Goal: Task Accomplishment & Management: Manage account settings

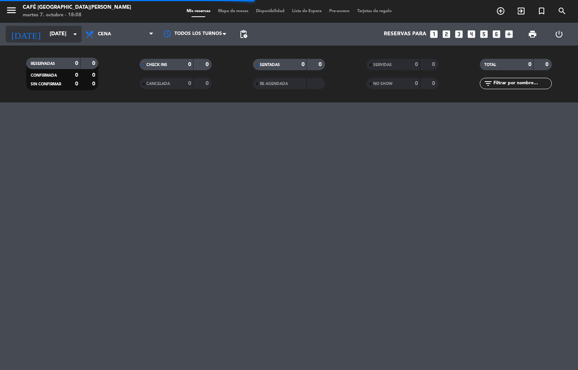
click at [50, 35] on input "[DATE]" at bounding box center [82, 34] width 72 height 14
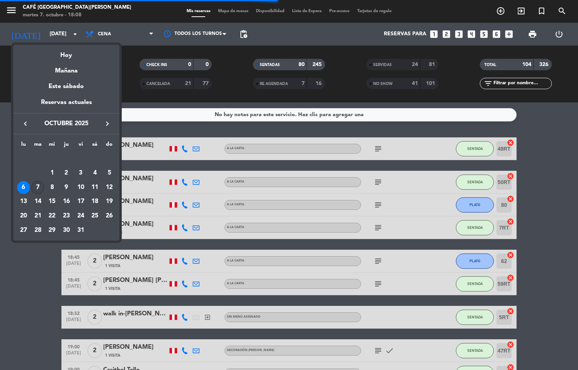
click at [38, 187] on div "7" at bounding box center [37, 187] width 13 height 13
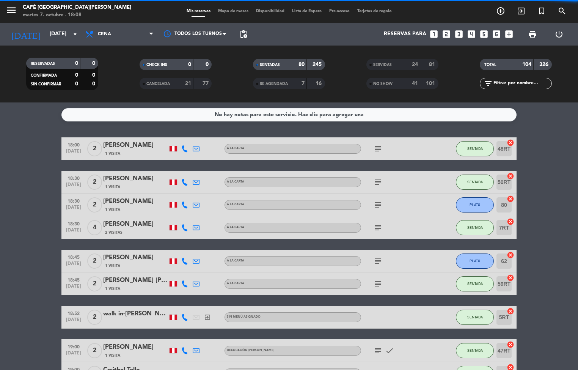
type input "[DATE]"
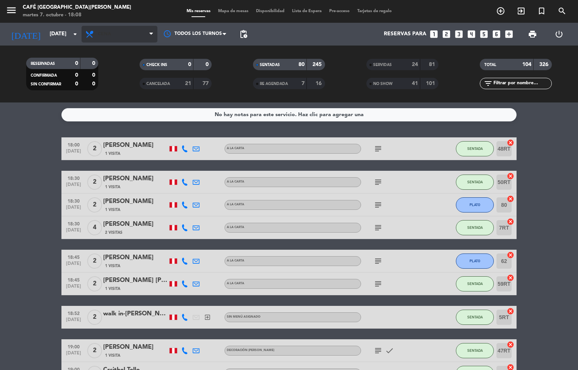
click at [117, 36] on span "Cena" at bounding box center [120, 34] width 76 height 17
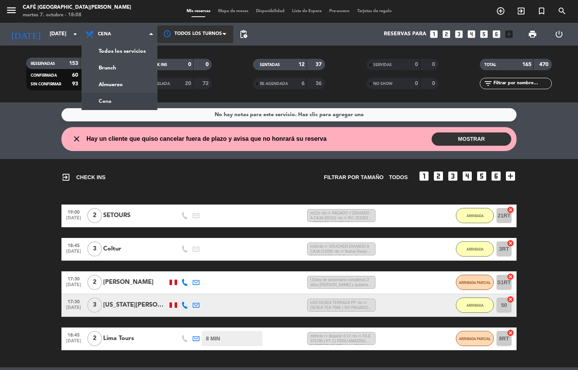
click at [122, 101] on div "menu Café Museo [PERSON_NAME] [DATE] 7. octubre - 18:08 Mis reservas Mapa de me…" at bounding box center [289, 51] width 578 height 102
click at [210, 35] on div at bounding box center [195, 33] width 76 height 17
click at [115, 110] on div "No hay notas para este servicio. Haz clic para agregar una" at bounding box center [288, 114] width 455 height 13
click at [197, 34] on div at bounding box center [195, 33] width 76 height 17
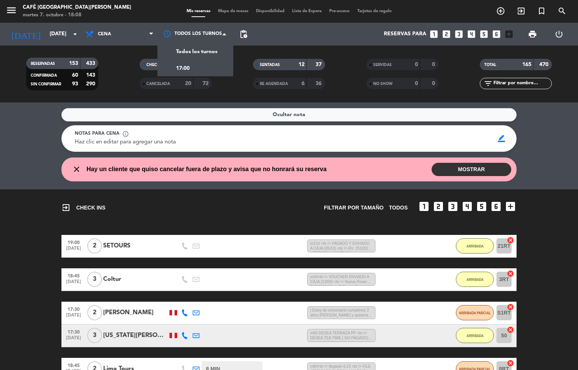
click at [236, 11] on span "Mapa de mesas" at bounding box center [233, 11] width 38 height 4
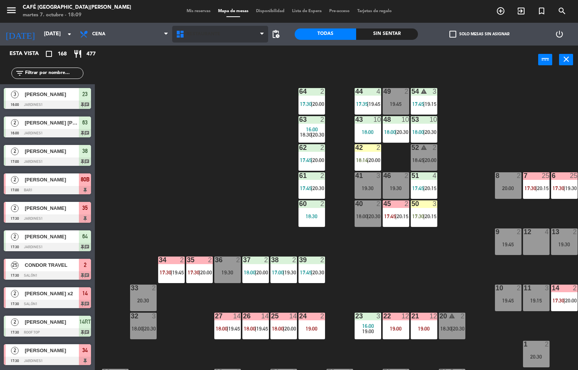
click at [206, 33] on span "Restaurante" at bounding box center [204, 33] width 34 height 5
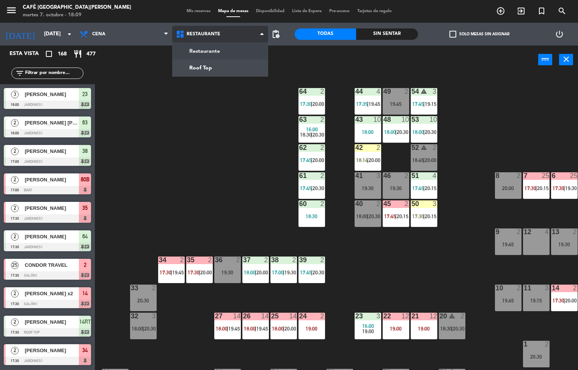
click at [225, 71] on ng-component "menu Café Museo [PERSON_NAME] [DATE] 7. octubre - 18:09 Mis reservas Mapa de me…" at bounding box center [289, 185] width 578 height 370
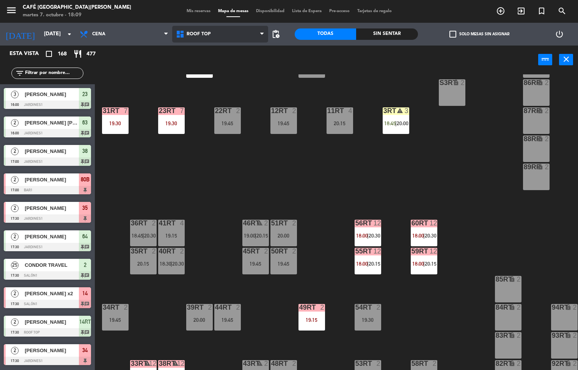
scroll to position [206, 0]
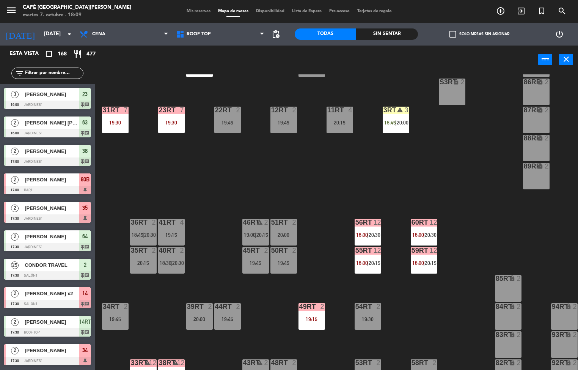
click at [374, 236] on span "20:30" at bounding box center [375, 235] width 12 height 6
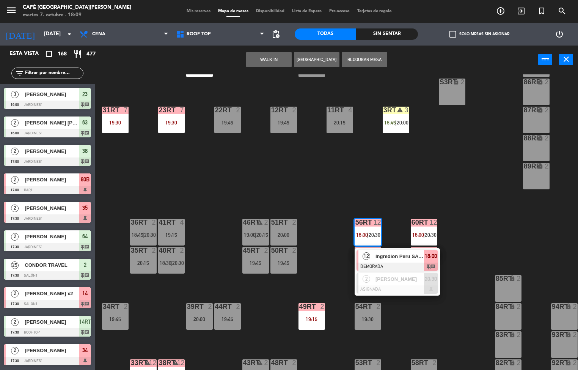
click at [411, 258] on span "Ingredion Peru SA // SITMARY CANTO" at bounding box center [399, 256] width 49 height 8
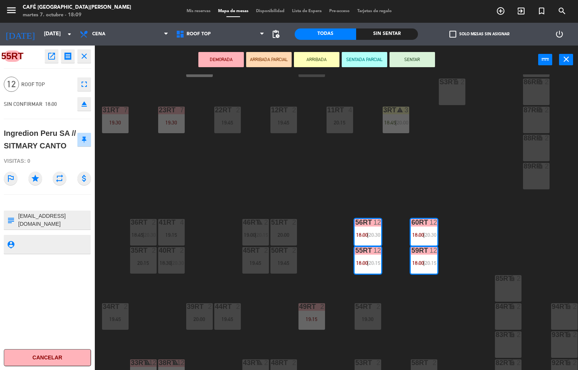
click at [47, 53] on icon "open_in_new" at bounding box center [51, 56] width 9 height 9
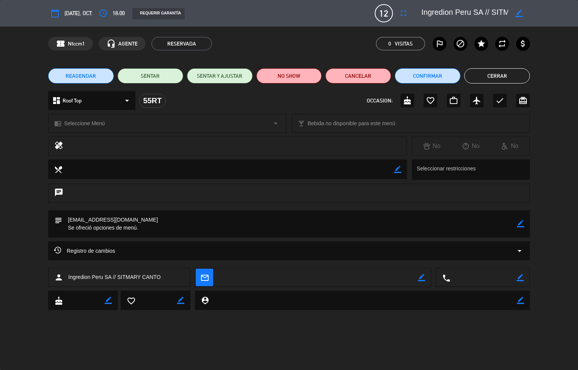
click at [486, 78] on button "Cerrar" at bounding box center [497, 75] width 66 height 15
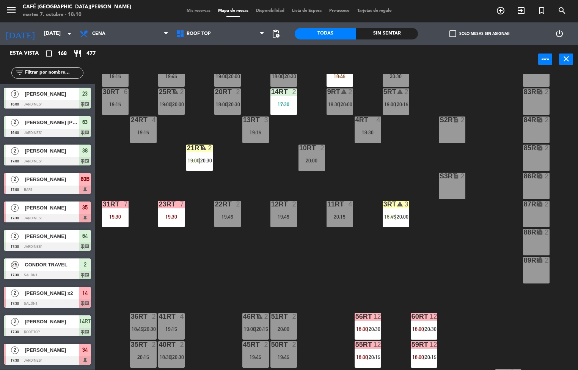
scroll to position [111, 0]
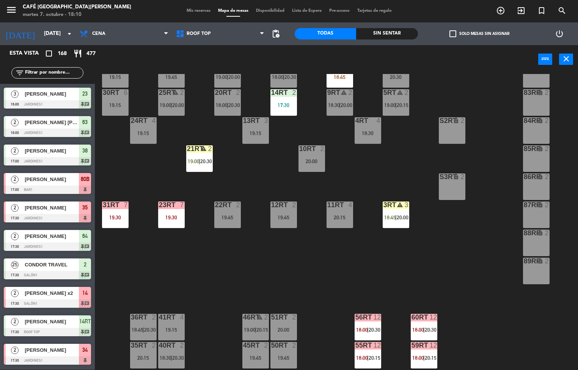
click at [173, 215] on div "19:30" at bounding box center [171, 217] width 27 height 5
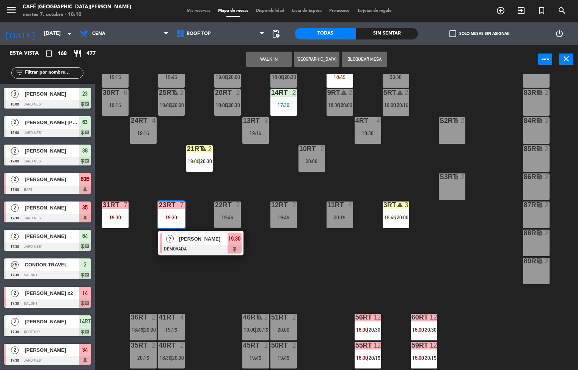
click at [214, 238] on span "[PERSON_NAME]" at bounding box center [203, 239] width 49 height 8
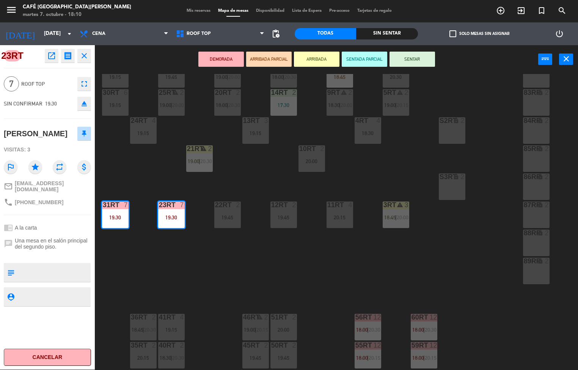
click at [53, 60] on icon "open_in_new" at bounding box center [51, 55] width 9 height 9
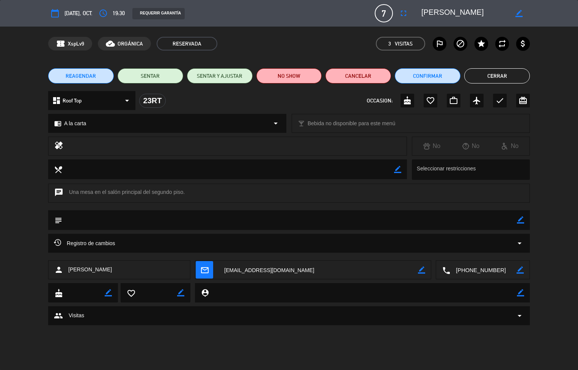
click at [507, 81] on button "Cerrar" at bounding box center [497, 75] width 66 height 15
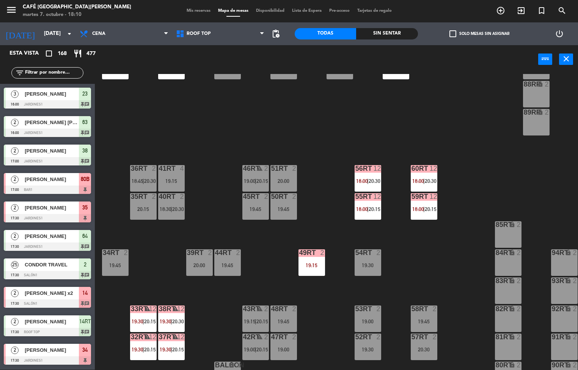
scroll to position [260, 0]
click at [317, 260] on div "49RT 2 19:15" at bounding box center [311, 262] width 27 height 27
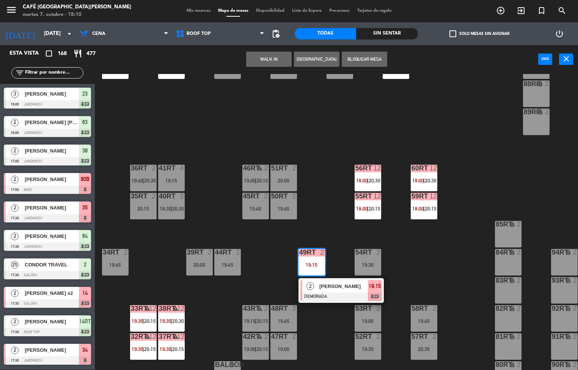
click at [355, 283] on span "[PERSON_NAME]" at bounding box center [343, 286] width 49 height 8
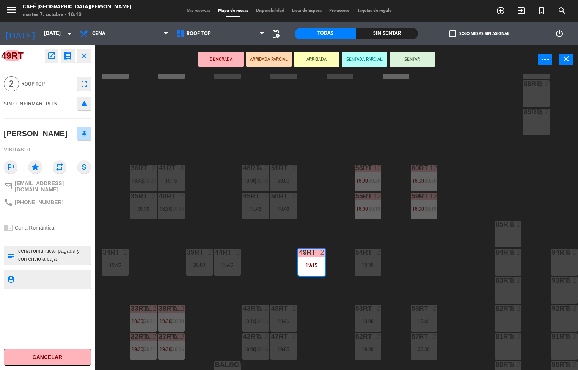
click at [52, 57] on icon "open_in_new" at bounding box center [51, 55] width 9 height 9
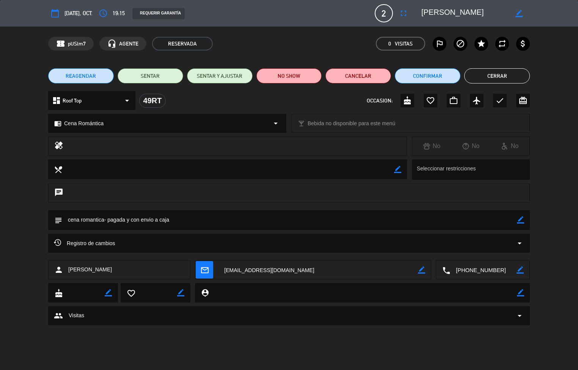
click at [506, 73] on button "Cerrar" at bounding box center [497, 75] width 66 height 15
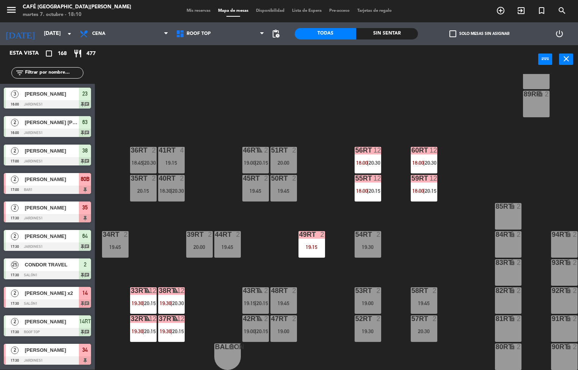
scroll to position [280, 0]
click at [312, 159] on div "18RT warning 2 19:00 | 20:15 16RT 3 20:00 28RT 2 19:45 80RR lock 2 19:00 27RT 5…" at bounding box center [339, 222] width 477 height 296
click at [283, 154] on div "51RT 2 20:00" at bounding box center [283, 160] width 27 height 27
click at [345, 135] on div "18RT warning 2 19:00 | 20:15 16RT 3 20:00 28RT 2 19:45 80RR lock 2 19:00 27RT 5…" at bounding box center [339, 222] width 477 height 296
click at [415, 188] on span "18:00" at bounding box center [418, 191] width 12 height 6
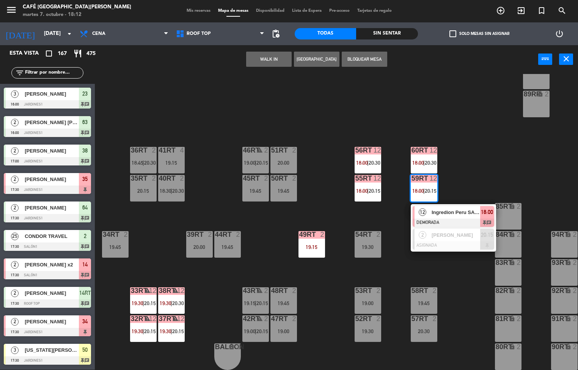
click at [444, 212] on span "Ingredion Peru SA // SITMARY CANTO" at bounding box center [456, 212] width 49 height 8
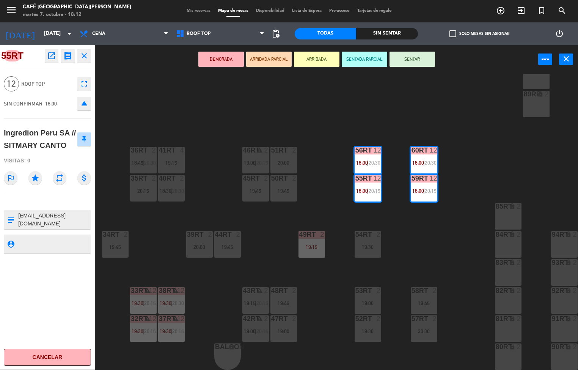
click at [52, 56] on icon "open_in_new" at bounding box center [51, 55] width 9 height 9
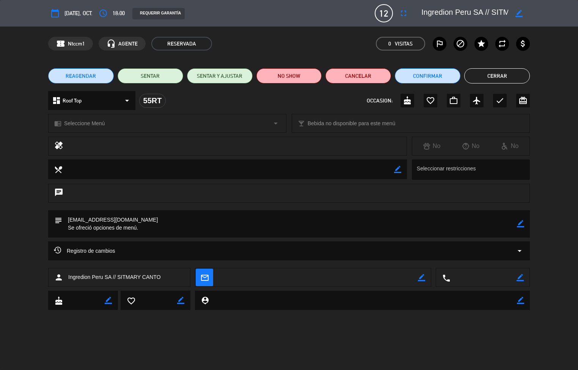
click at [503, 79] on button "Cerrar" at bounding box center [497, 75] width 66 height 15
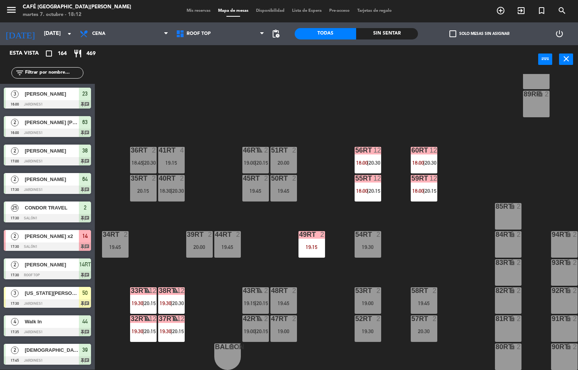
scroll to position [0, 0]
click at [316, 232] on div at bounding box center [311, 234] width 13 height 7
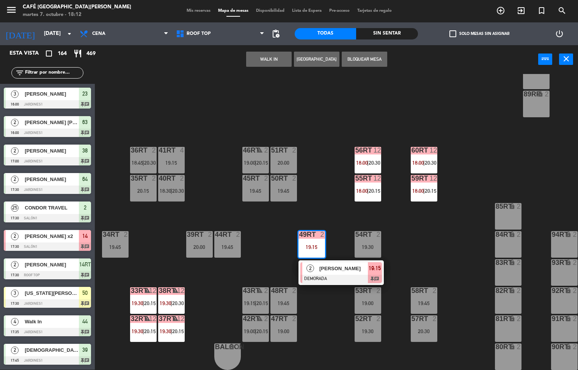
click at [357, 267] on span "[PERSON_NAME]" at bounding box center [343, 268] width 49 height 8
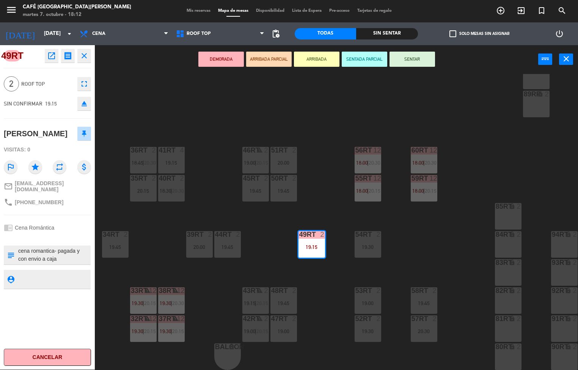
click at [329, 117] on div "18RT warning 2 19:00 | 20:15 16RT 3 20:00 28RT 2 19:45 80RR lock 2 19:00 27RT 5…" at bounding box center [339, 222] width 477 height 296
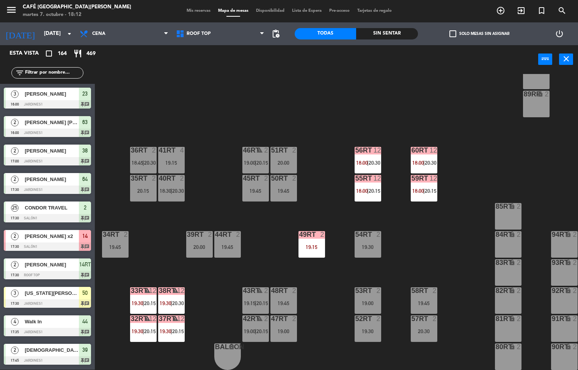
click at [280, 188] on div "19:45" at bounding box center [283, 190] width 27 height 5
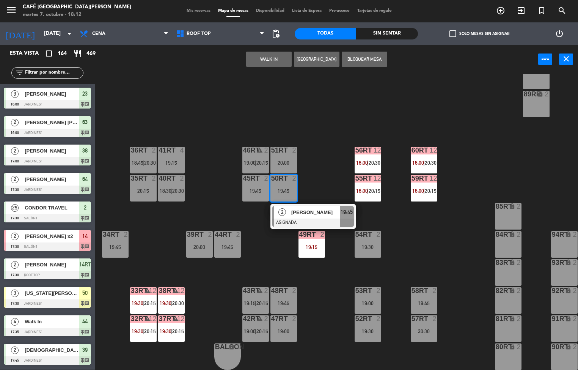
click at [313, 208] on span "[PERSON_NAME]" at bounding box center [315, 212] width 49 height 8
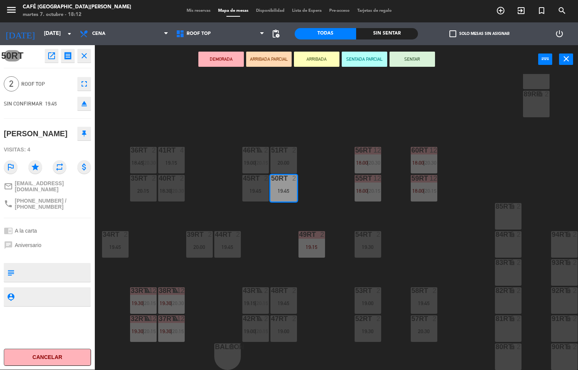
click at [55, 58] on icon "open_in_new" at bounding box center [51, 55] width 9 height 9
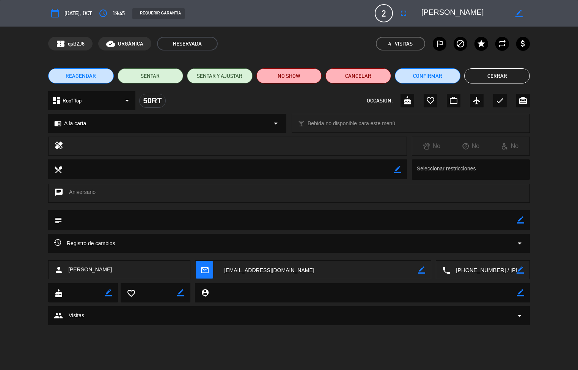
click at [492, 81] on button "Cerrar" at bounding box center [497, 75] width 66 height 15
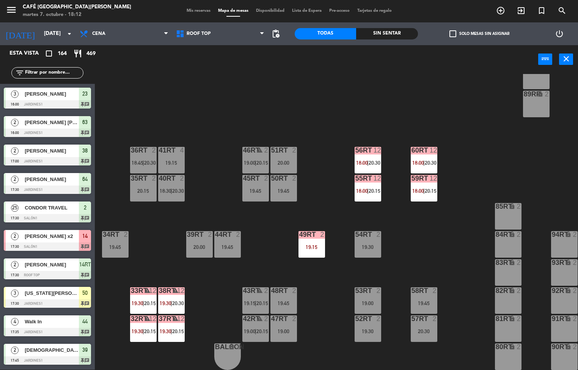
click at [281, 148] on div at bounding box center [283, 150] width 13 height 7
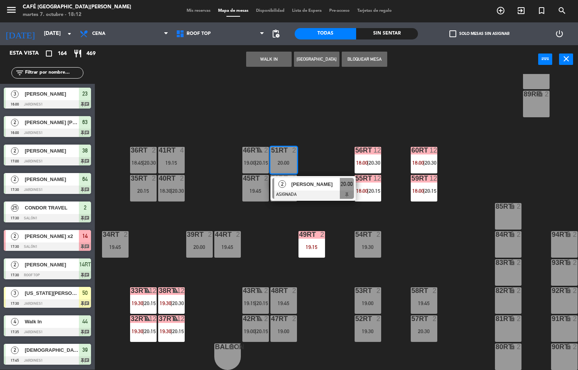
click at [317, 180] on span "[PERSON_NAME]" at bounding box center [315, 184] width 49 height 8
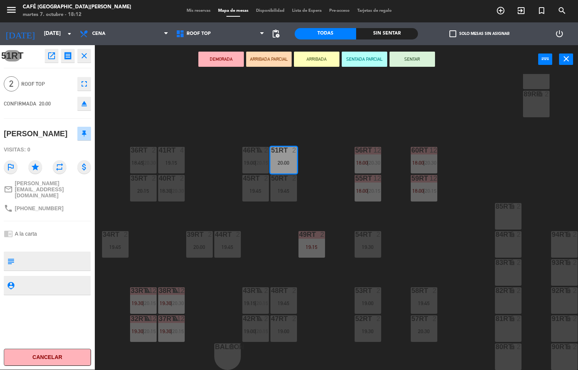
click at [464, 111] on div "menu Café Museo [PERSON_NAME] [DATE] 7. octubre - 18:12 Mis reservas Mapa de me…" at bounding box center [289, 185] width 578 height 370
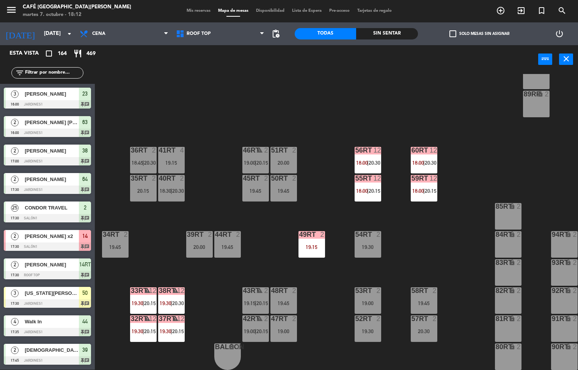
scroll to position [157, 0]
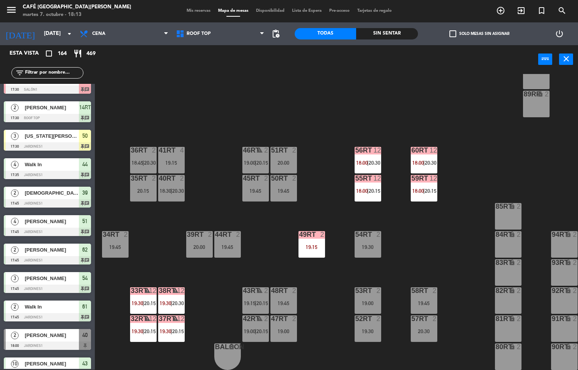
click at [165, 300] on span "19:30" at bounding box center [166, 303] width 12 height 6
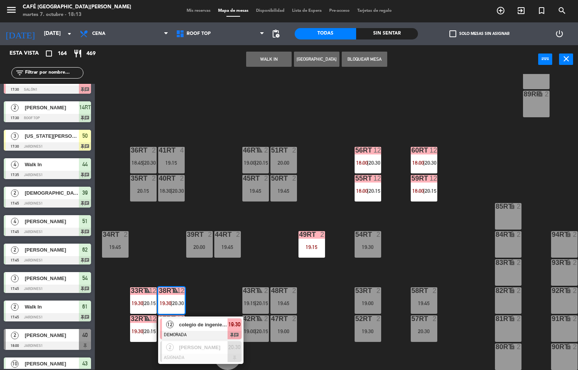
click at [509, 132] on div "18RT warning 2 19:00 | 20:15 16RT 3 20:00 28RT 2 19:45 80RR lock 2 19:00 27RT 5…" at bounding box center [339, 222] width 477 height 296
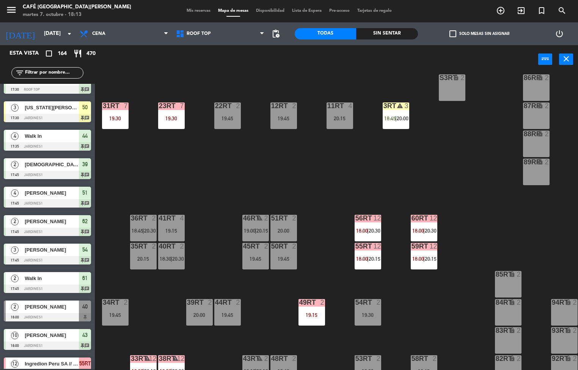
scroll to position [201, 0]
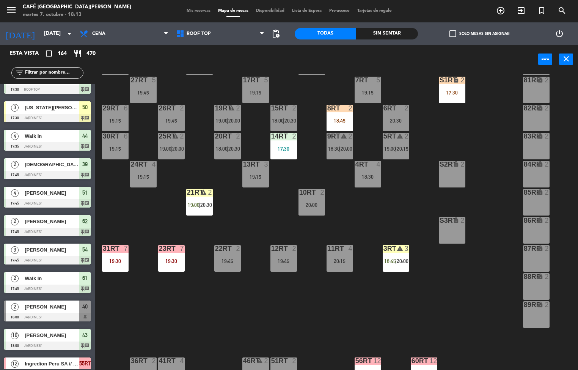
click at [482, 254] on div "18RT warning 2 19:00 | 20:15 16RT 3 20:00 28RT 2 19:45 80RR lock 2 19:00 27RT 5…" at bounding box center [339, 222] width 477 height 296
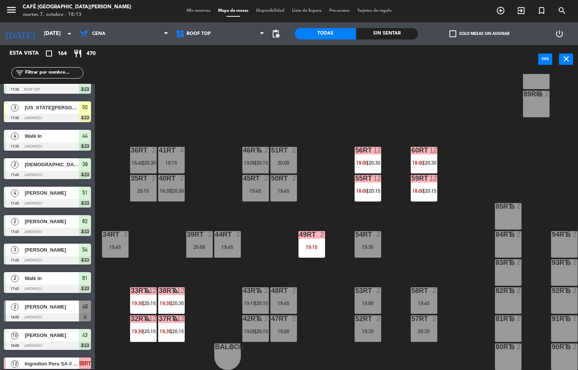
scroll to position [113, 0]
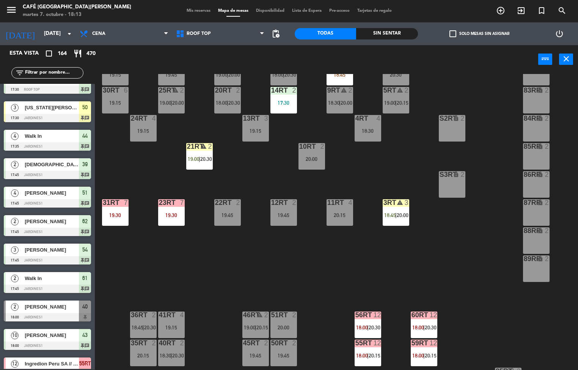
click at [200, 152] on div "21RT warning 2 19:00 | 20:30" at bounding box center [199, 156] width 27 height 27
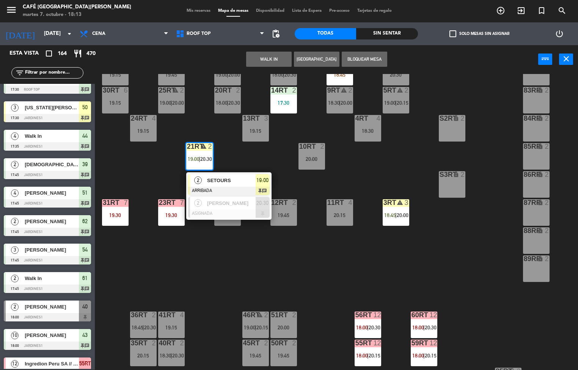
click at [233, 175] on div "SETOURS" at bounding box center [230, 180] width 49 height 13
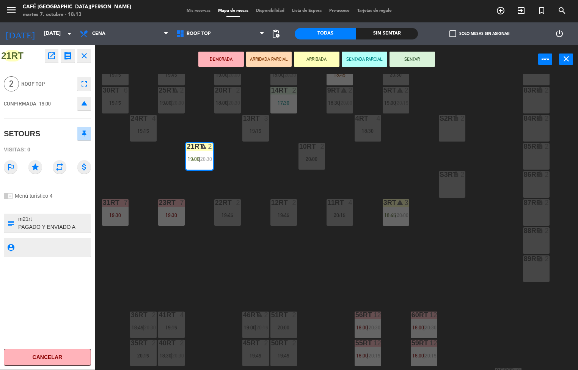
click at [345, 275] on div "18RT warning 2 19:00 | 20:15 16RT 3 20:00 28RT 2 19:45 80RR lock 2 19:00 27RT 5…" at bounding box center [339, 222] width 477 height 296
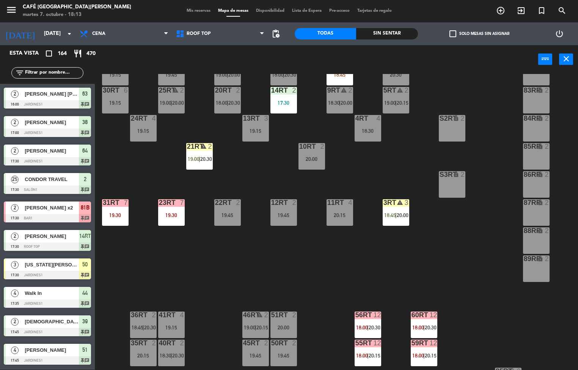
click at [393, 204] on div "warning" at bounding box center [395, 202] width 13 height 7
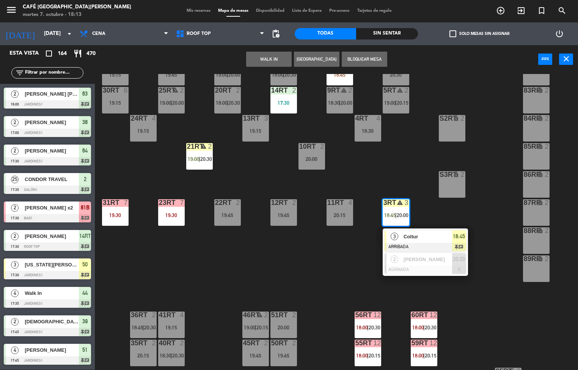
scroll to position [0, 0]
click at [329, 268] on div "18RT warning 2 19:00 | 20:15 16RT 3 20:00 28RT 2 19:45 80RR lock 2 19:00 27RT 5…" at bounding box center [339, 222] width 477 height 296
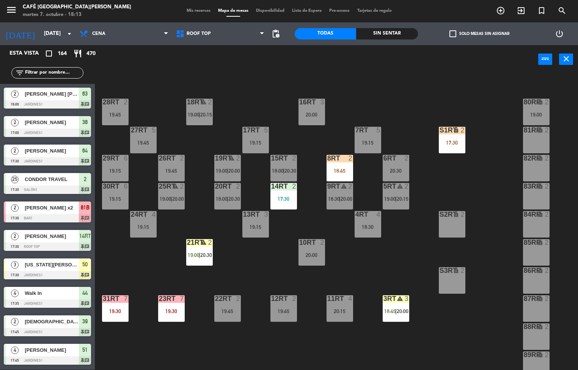
scroll to position [15, 0]
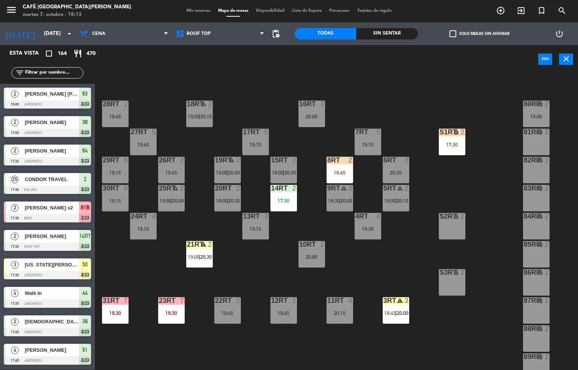
click at [344, 166] on div "8RT 2 18:45" at bounding box center [340, 170] width 27 height 27
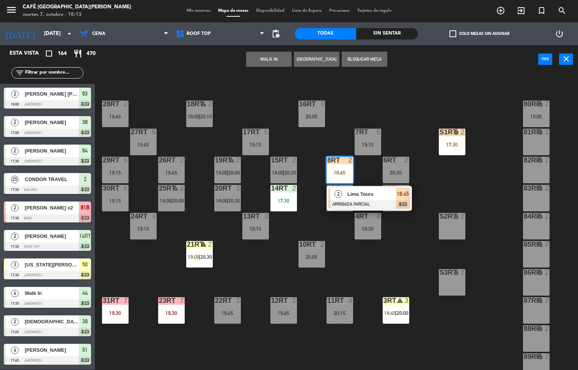
click at [377, 197] on span "Lima Tours" at bounding box center [371, 194] width 49 height 8
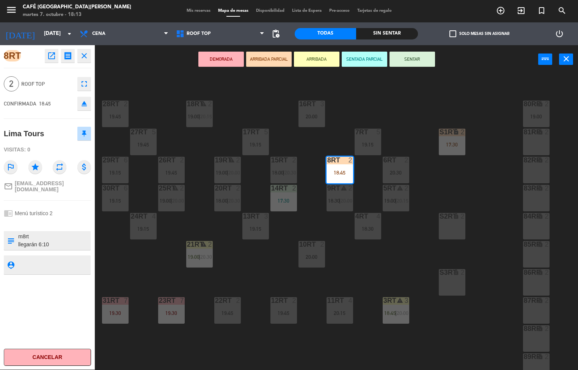
click at [440, 129] on div "S1RT" at bounding box center [440, 132] width 0 height 7
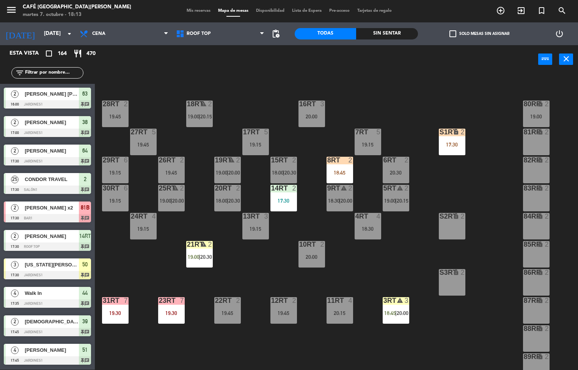
click at [430, 84] on div "18RT warning 2 19:00 | 20:15 16RT 3 20:00 28RT 2 19:45 80RR lock 2 19:00 27RT 5…" at bounding box center [339, 222] width 477 height 296
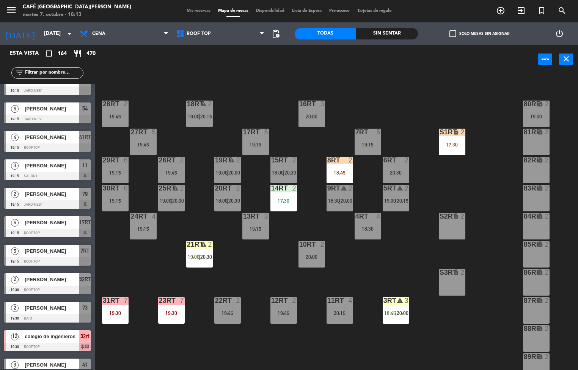
scroll to position [0, 0]
click at [428, 89] on div "18RT warning 2 19:00 | 20:15 16RT 3 20:00 28RT 2 19:45 80RR lock 2 19:00 27RT 5…" at bounding box center [339, 222] width 477 height 296
click at [231, 190] on div at bounding box center [227, 188] width 13 height 7
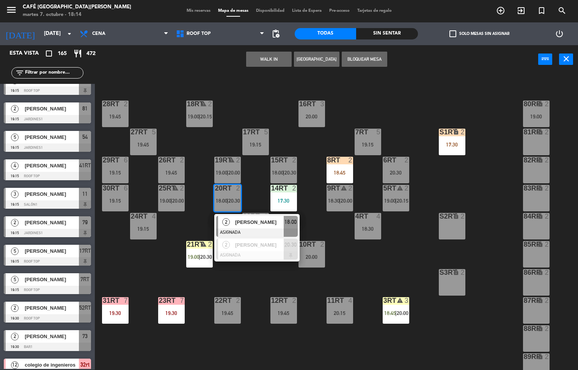
click at [441, 91] on div "18RT warning 2 19:00 | 20:15 16RT 3 20:00 28RT 2 19:45 80RR lock 2 19:00 27RT 5…" at bounding box center [339, 222] width 477 height 296
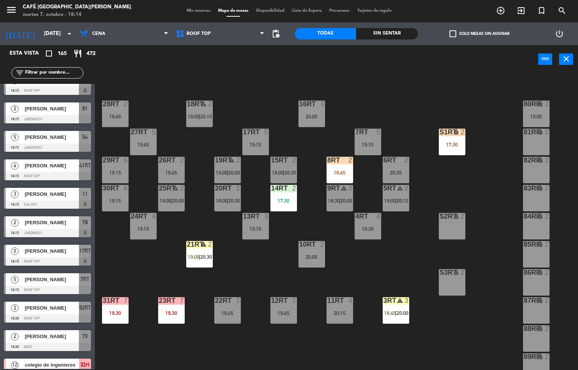
click at [346, 199] on span "20:00" at bounding box center [347, 201] width 12 height 6
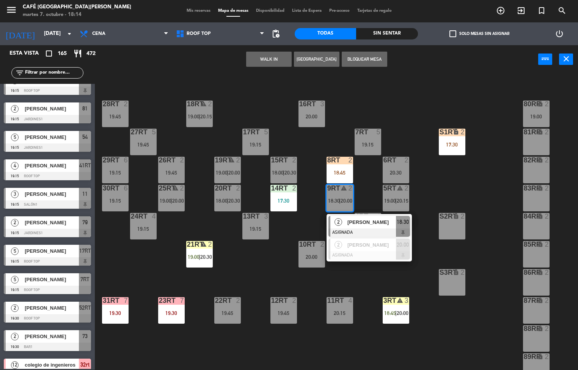
click at [460, 177] on div "18RT warning 2 19:00 | 20:15 16RT 3 20:00 28RT 2 19:45 80RR lock 2 19:00 27RT 5…" at bounding box center [339, 222] width 477 height 296
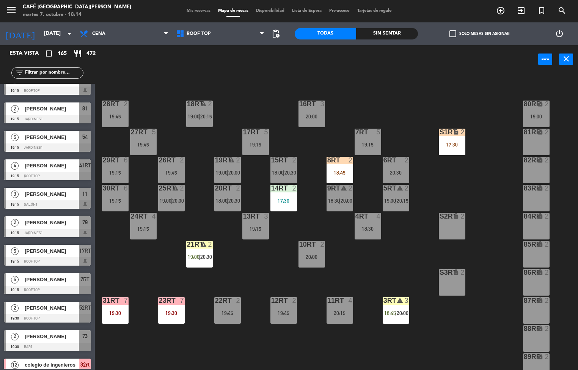
click at [378, 218] on div "4" at bounding box center [378, 216] width 5 height 7
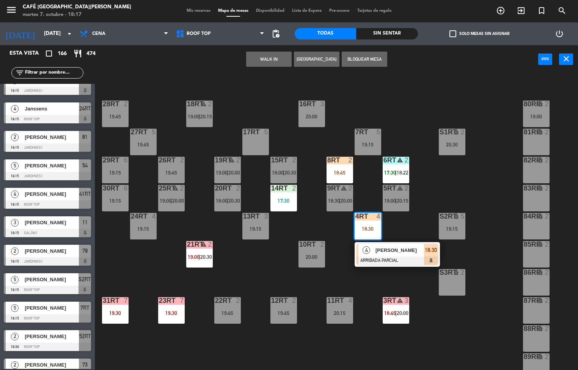
scroll to position [228, 0]
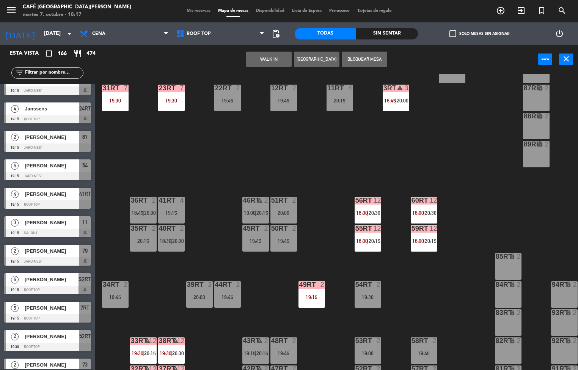
click at [312, 296] on div "19:15" at bounding box center [311, 296] width 27 height 5
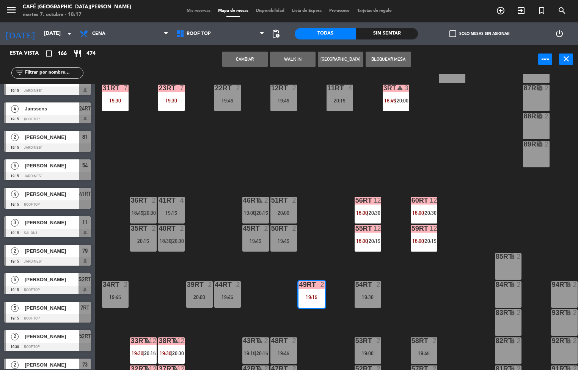
scroll to position [281, 0]
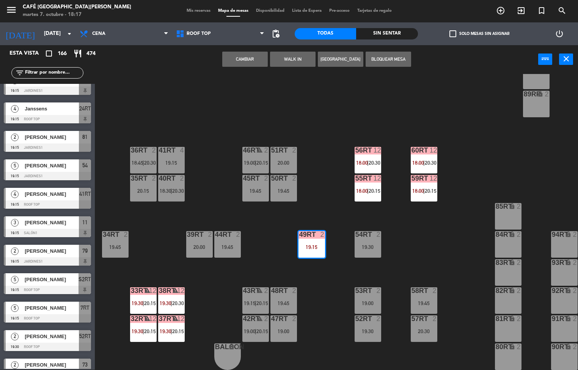
click at [312, 232] on div at bounding box center [311, 234] width 13 height 7
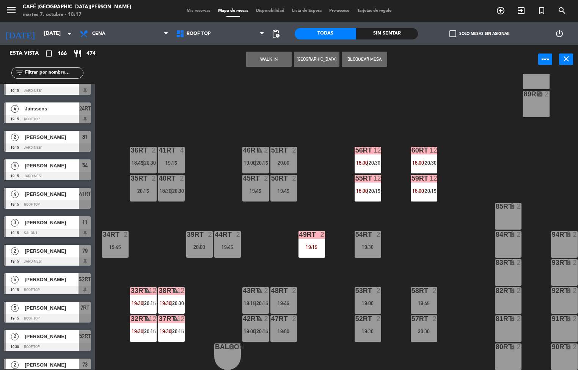
click at [313, 231] on div at bounding box center [311, 234] width 13 height 7
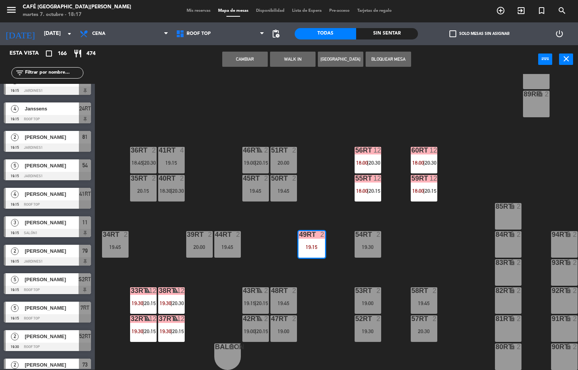
click at [316, 231] on div at bounding box center [311, 234] width 13 height 7
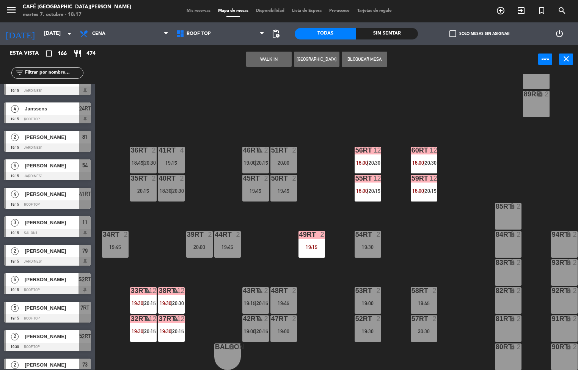
click at [313, 232] on div at bounding box center [311, 234] width 13 height 7
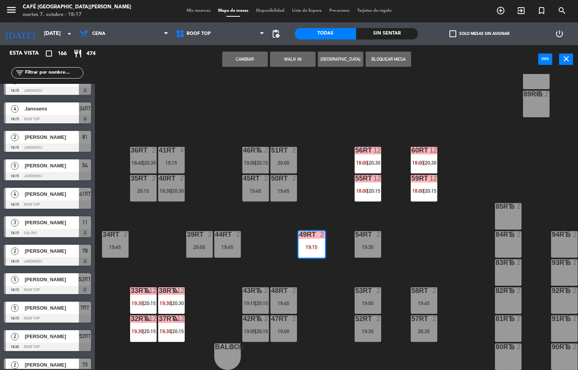
click at [330, 289] on div "18RT warning 2 19:00 | 20:15 16RT 3 20:00 28RT 2 19:45 80RR lock 2 19:00 27RT 5…" at bounding box center [339, 222] width 477 height 296
click at [329, 286] on div "18RT warning 2 19:00 | 20:15 16RT 3 20:00 28RT 2 19:45 80RR lock 2 19:00 27RT 5…" at bounding box center [339, 222] width 477 height 296
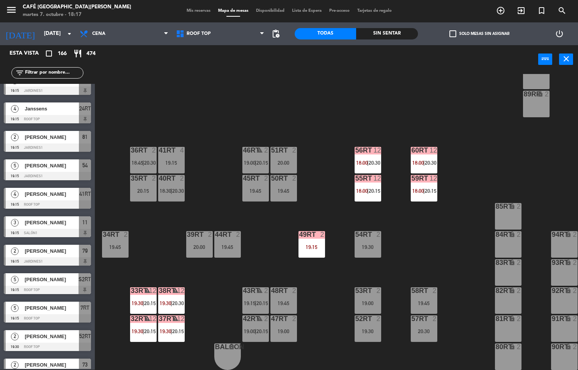
click at [329, 291] on div "18RT warning 2 19:00 | 20:15 16RT 3 20:00 28RT 2 19:45 80RR lock 2 19:00 27RT 5…" at bounding box center [339, 222] width 477 height 296
click at [315, 234] on div at bounding box center [311, 234] width 13 height 7
click at [312, 231] on div at bounding box center [311, 234] width 13 height 7
click at [313, 232] on div at bounding box center [311, 234] width 13 height 7
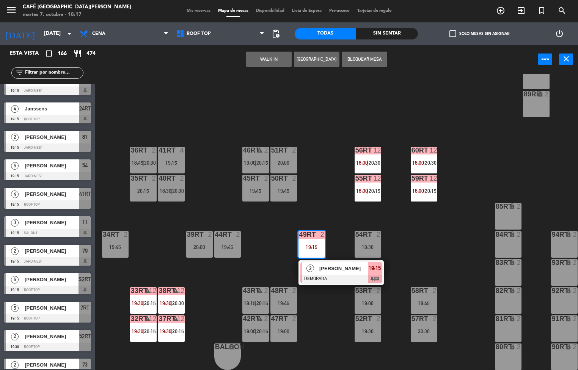
click at [342, 269] on span "[PERSON_NAME]" at bounding box center [343, 268] width 49 height 8
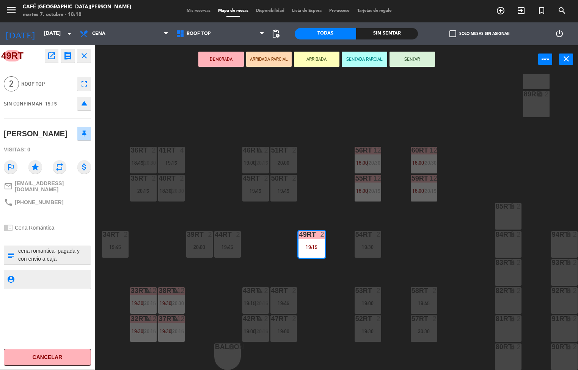
click at [53, 54] on icon "open_in_new" at bounding box center [51, 55] width 9 height 9
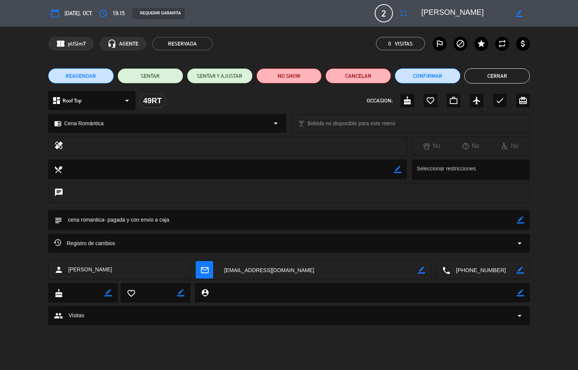
click at [510, 73] on button "Cerrar" at bounding box center [497, 75] width 66 height 15
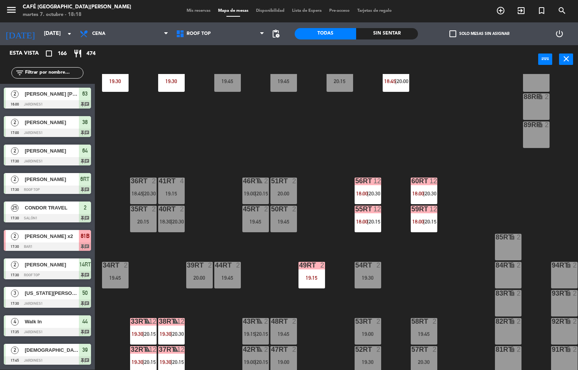
scroll to position [247, 0]
click at [169, 79] on div "19:30" at bounding box center [171, 80] width 27 height 5
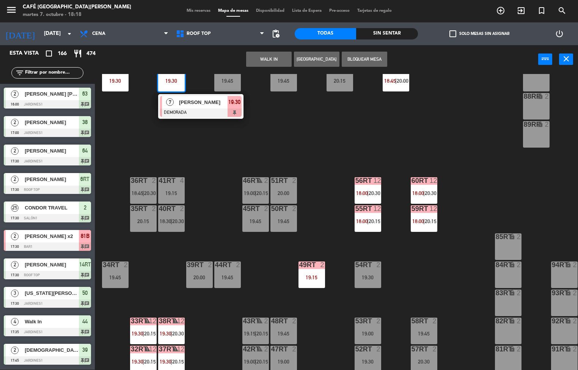
click at [370, 133] on div "18RT warning 2 19:00 | 20:15 16RT 3 20:00 28RT 2 19:45 80RR lock 2 19:00 27RT 5…" at bounding box center [339, 222] width 477 height 296
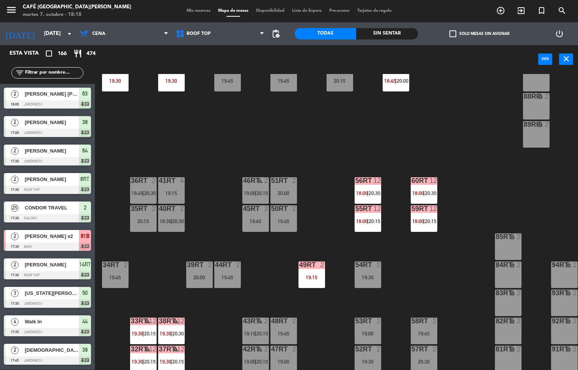
scroll to position [205, 0]
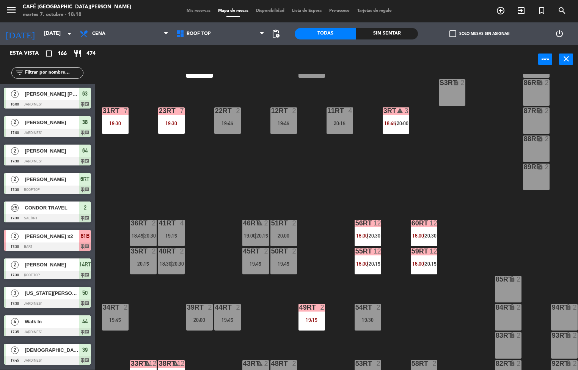
click at [171, 110] on div at bounding box center [171, 110] width 13 height 7
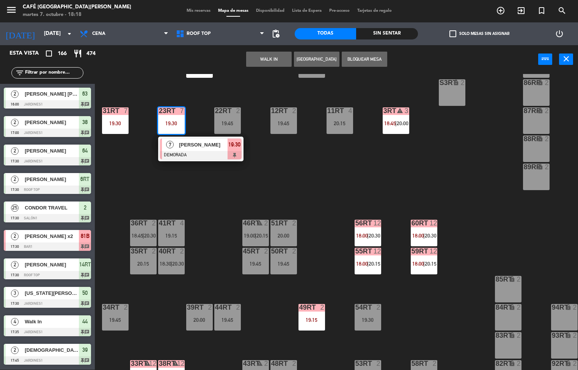
click at [233, 201] on div "18RT warning 2 19:00 | 20:15 16RT 3 20:00 28RT 2 19:45 80RR lock 2 19:00 27RT 5…" at bounding box center [339, 222] width 477 height 296
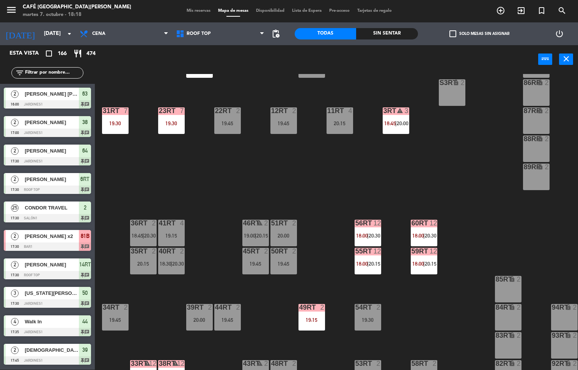
click at [228, 111] on div at bounding box center [227, 110] width 13 height 7
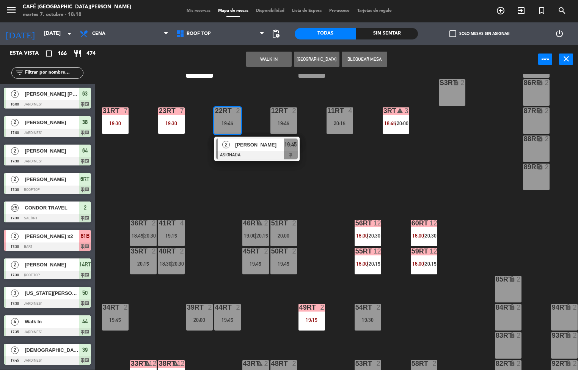
click at [405, 133] on div "3RT warning 3 18:45 | 20:00" at bounding box center [396, 120] width 27 height 27
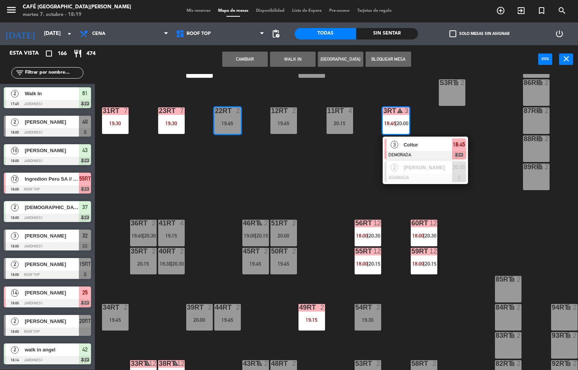
scroll to position [370, 0]
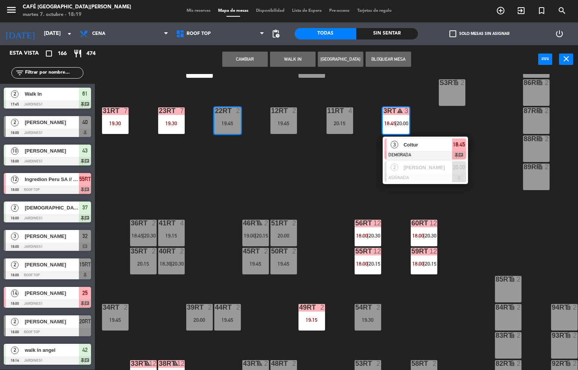
click at [52, 74] on input "text" at bounding box center [53, 73] width 59 height 8
click at [52, 73] on input "text" at bounding box center [53, 73] width 59 height 8
click at [57, 72] on input "text" at bounding box center [53, 73] width 59 height 8
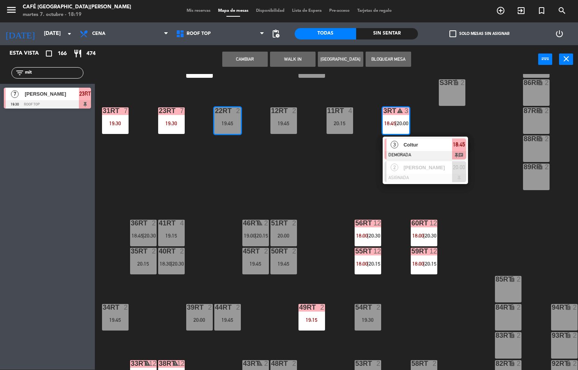
scroll to position [0, 0]
type input "mit"
click at [147, 86] on div "18RT warning 2 19:00 | 20:15 16RT 3 20:00 28RT 2 19:45 80RR lock 2 19:00 27RT 5…" at bounding box center [339, 222] width 477 height 296
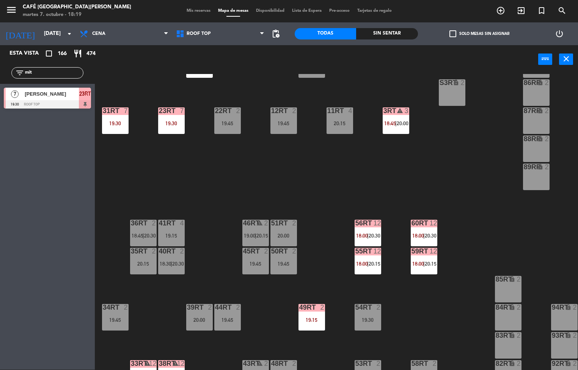
click at [411, 168] on div "18RT warning 2 19:00 | 20:15 16RT 3 20:00 28RT 2 19:45 80RR lock 2 19:00 27RT 5…" at bounding box center [339, 222] width 477 height 296
click at [398, 109] on icon "warning" at bounding box center [400, 110] width 6 height 6
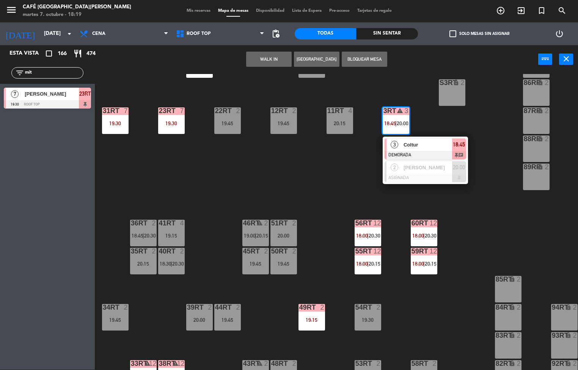
click at [416, 141] on span "Coltur" at bounding box center [428, 145] width 49 height 8
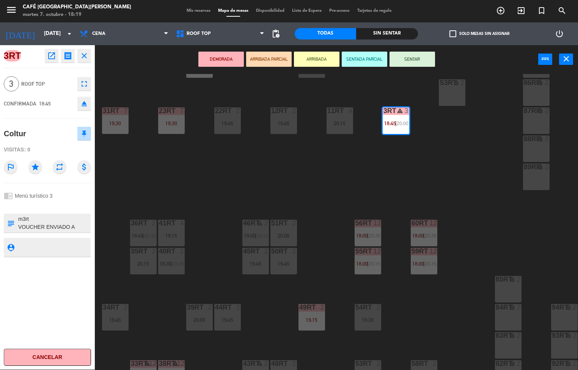
click at [362, 152] on div "18RT warning 2 19:00 | 20:15 16RT 3 20:00 28RT 2 19:45 80RR lock 2 19:00 27RT 5…" at bounding box center [339, 222] width 477 height 296
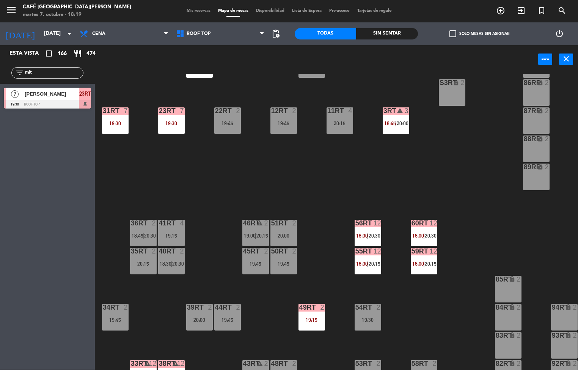
click at [51, 73] on input "mit" at bounding box center [53, 73] width 59 height 8
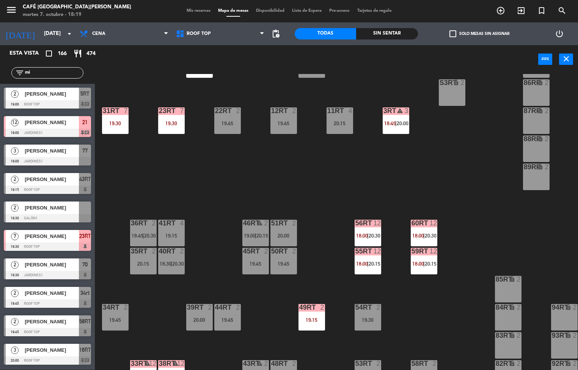
type input "m"
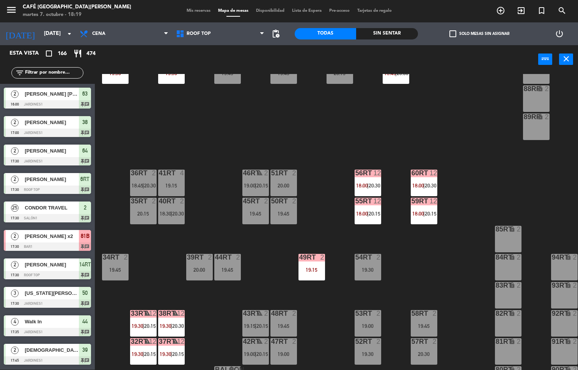
scroll to position [252, 0]
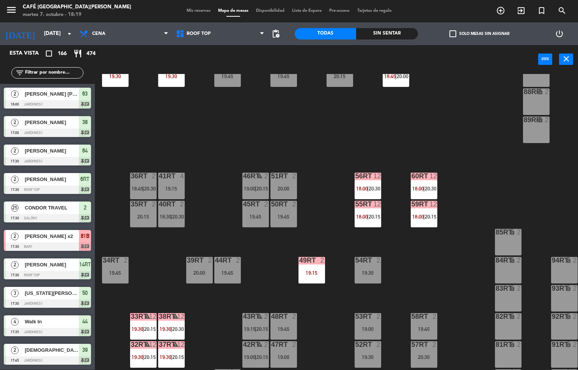
click at [374, 188] on span "20:30" at bounding box center [375, 188] width 12 height 6
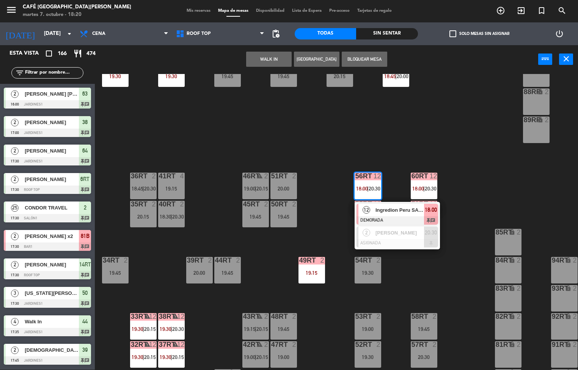
click at [394, 209] on span "Ingredion Peru SA // SITMARY CANTO" at bounding box center [399, 210] width 49 height 8
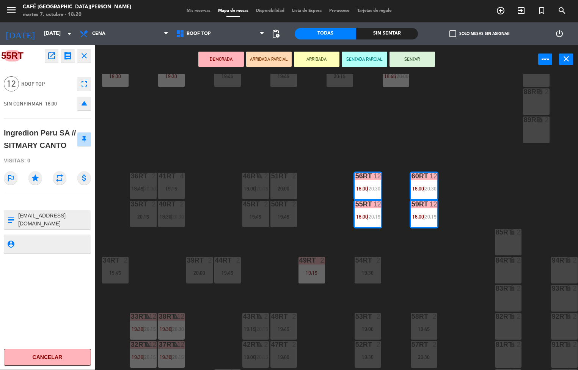
click at [52, 56] on icon "open_in_new" at bounding box center [51, 55] width 9 height 9
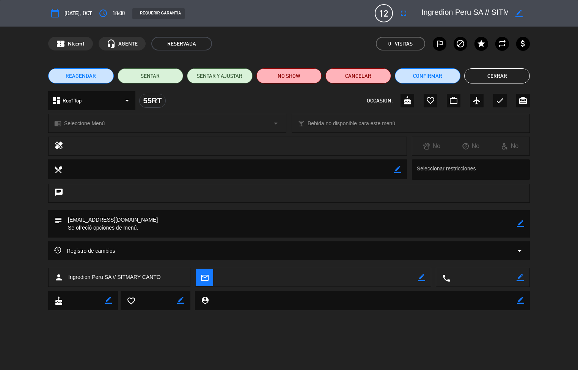
click at [493, 75] on button "Cerrar" at bounding box center [497, 75] width 66 height 15
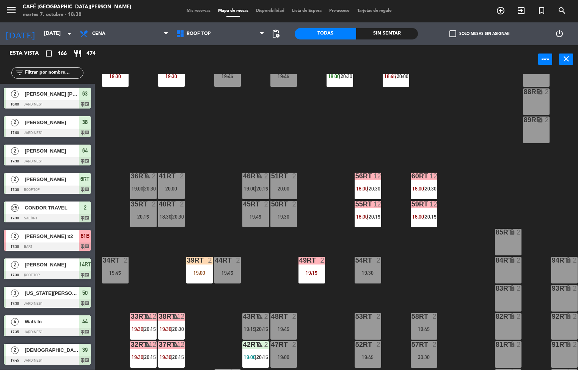
scroll to position [0, 0]
click at [424, 175] on div at bounding box center [424, 176] width 13 height 7
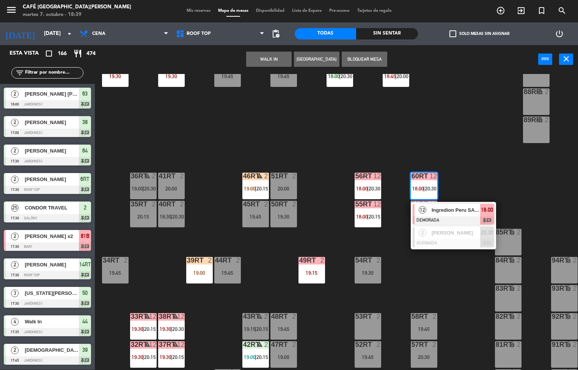
click at [319, 267] on div "49RT 2 19:15" at bounding box center [311, 270] width 27 height 27
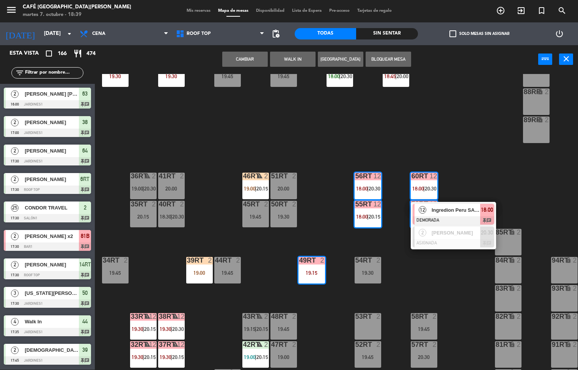
click at [485, 154] on div "18RT 4 20:15 16RT 4 19:15 28RT 2 19:45 80RR lock 2 19:00 27RT 5 19:15 7RT warni…" at bounding box center [339, 222] width 477 height 296
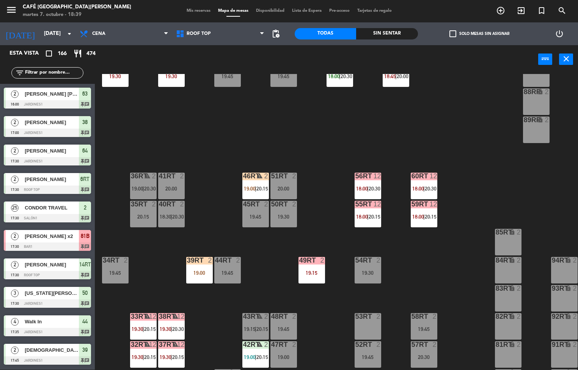
click at [314, 262] on div at bounding box center [311, 260] width 13 height 7
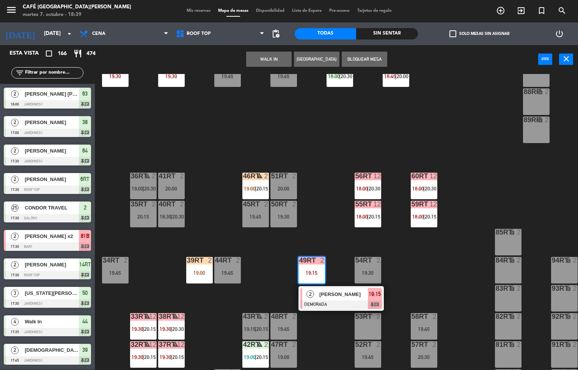
click at [329, 294] on span "[PERSON_NAME]" at bounding box center [343, 294] width 49 height 8
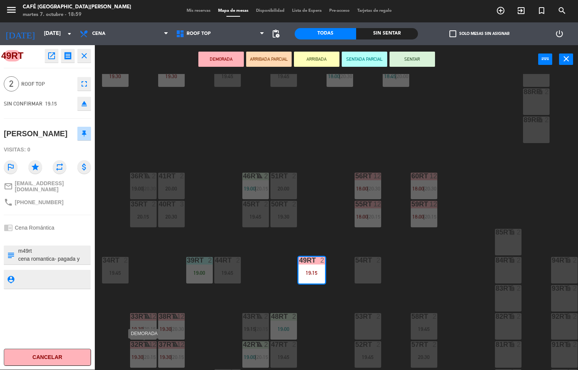
click at [330, 155] on div "18RT 4 20:15 16RT 4 19:15 28RT 2 19:45 80RR lock 2 27RT 5 19:15 7RT warning 5 1…" at bounding box center [339, 222] width 477 height 296
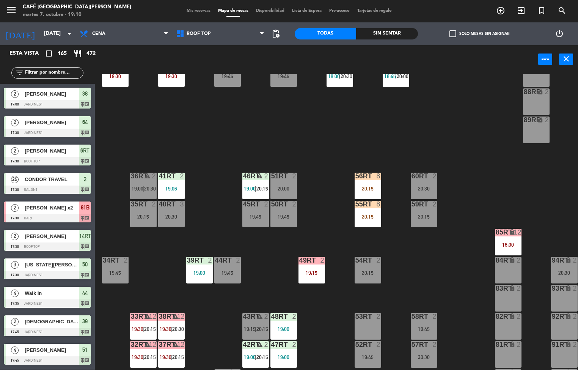
click at [280, 184] on div "51RT 2 20:00" at bounding box center [283, 186] width 27 height 27
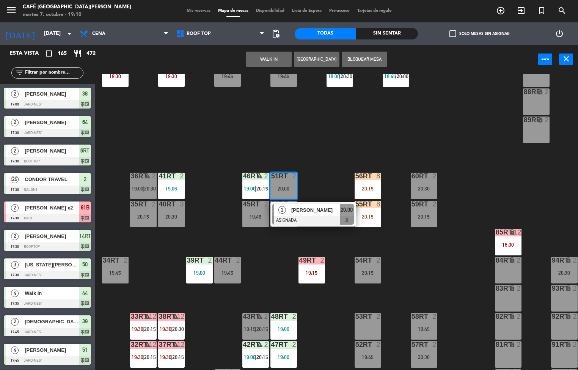
click at [360, 151] on div "18RT 4 20:15 16RT 4 19:15 28RT 2 19:45 80RR lock 2 27RT 5 19:15 7RT warning 5 1…" at bounding box center [339, 222] width 477 height 296
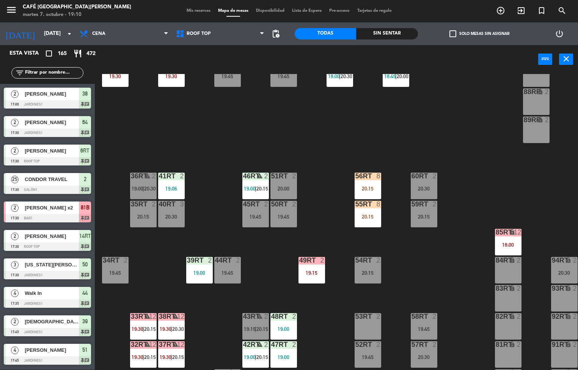
click at [283, 214] on div "19:45" at bounding box center [283, 216] width 27 height 5
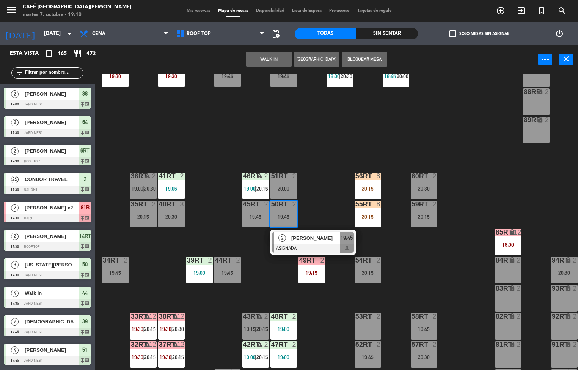
click at [333, 147] on div "18RT 4 20:15 16RT 4 19:15 28RT 2 19:45 80RR lock 2 27RT 5 19:15 7RT warning 5 1…" at bounding box center [339, 222] width 477 height 296
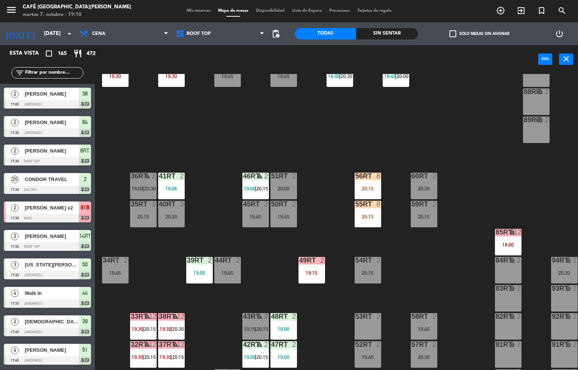
click at [282, 342] on div at bounding box center [283, 344] width 13 height 7
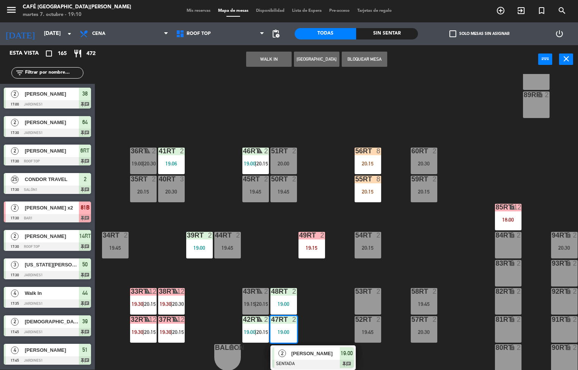
scroll to position [276, 0]
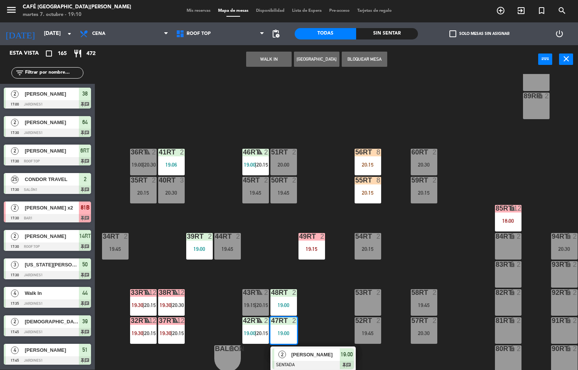
click at [411, 95] on div "18RT 4 20:15 16RT 4 19:15 28RT 2 19:45 80RR lock 2 27RT 5 19:15 7RT warning 5 1…" at bounding box center [339, 222] width 477 height 296
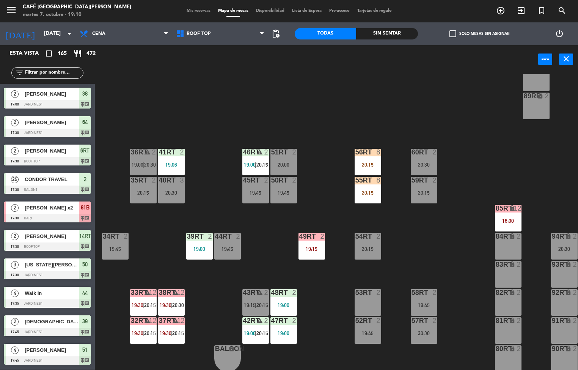
click at [284, 157] on div "51RT 2 20:00" at bounding box center [283, 162] width 27 height 27
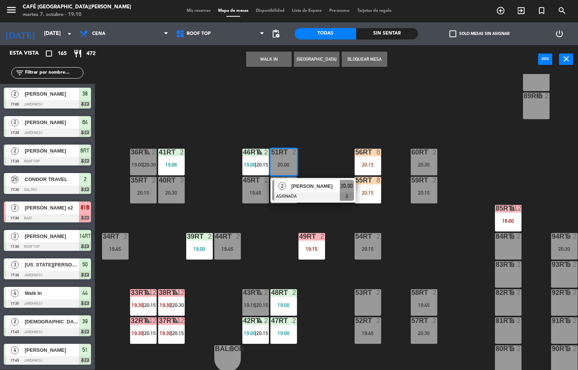
click at [418, 115] on div "18RT 4 20:15 16RT 4 19:15 28RT 2 19:45 80RR lock 2 27RT 5 19:15 7RT warning 5 1…" at bounding box center [339, 222] width 477 height 296
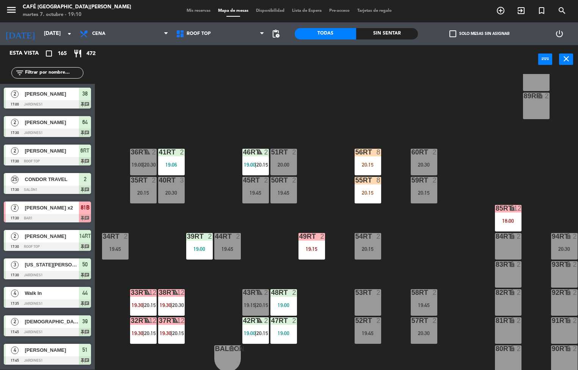
click at [374, 192] on div "20:15" at bounding box center [368, 192] width 27 height 5
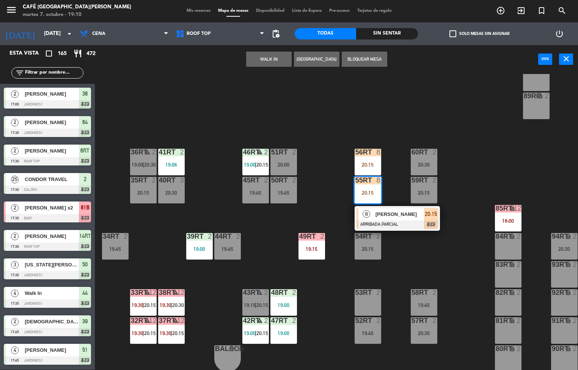
click at [405, 211] on span "[PERSON_NAME]" at bounding box center [399, 214] width 49 height 8
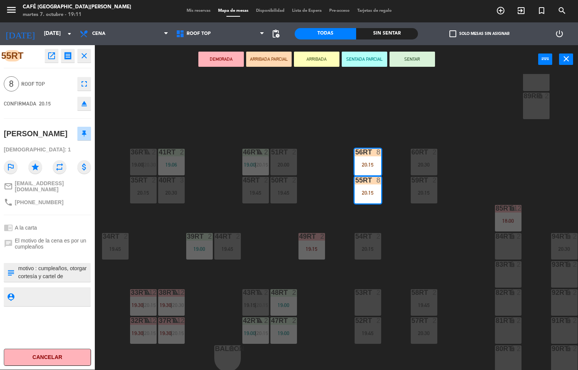
click at [460, 269] on div "18RT 4 20:15 16RT 4 19:15 28RT 2 19:45 80RR lock 2 27RT 5 19:15 7RT warning 5 1…" at bounding box center [339, 222] width 477 height 296
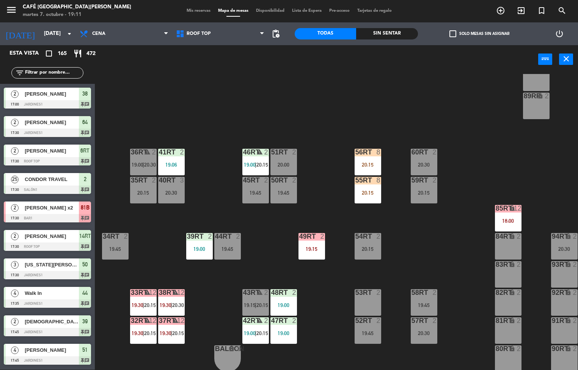
scroll to position [1617, 0]
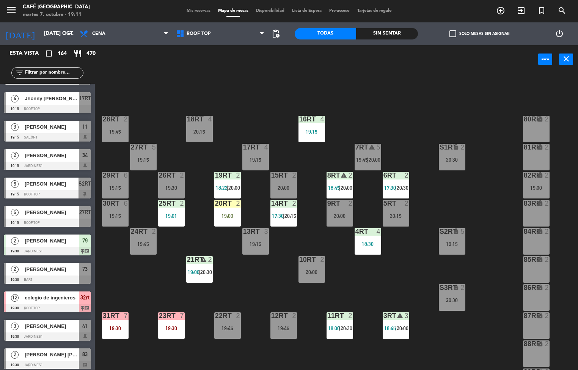
scroll to position [276, 0]
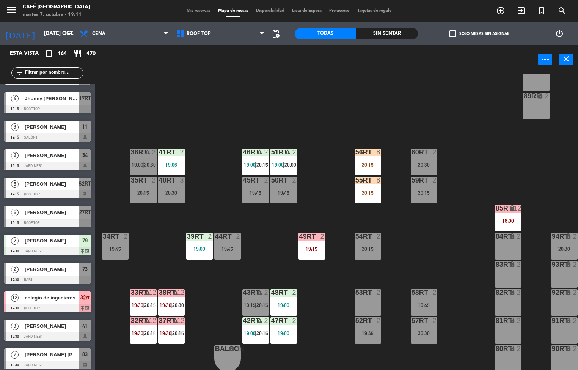
click at [294, 155] on div "2" at bounding box center [294, 152] width 5 height 7
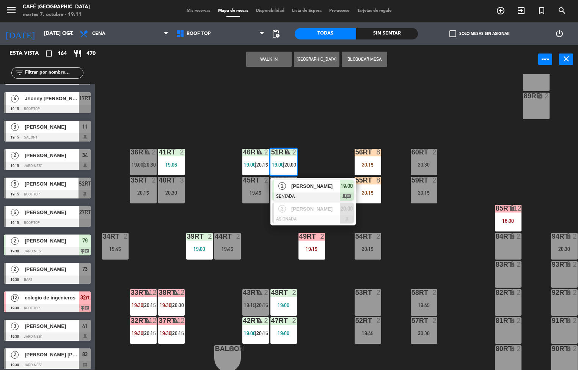
click at [330, 184] on span "[PERSON_NAME]" at bounding box center [315, 186] width 49 height 8
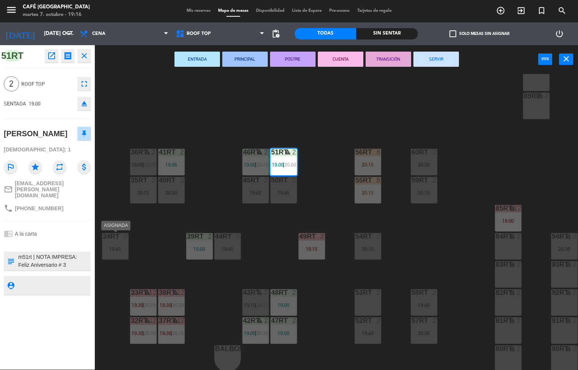
click at [415, 232] on div "18RT 4 20:15 16RT 4 19:15 28RT 2 19:45 80RR lock 2 27RT 5 19:15 7RT warning 5 1…" at bounding box center [339, 222] width 477 height 296
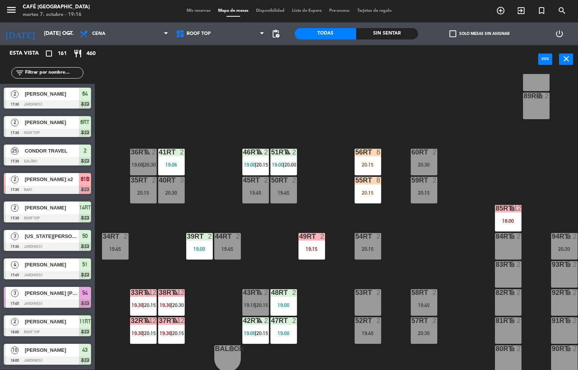
scroll to position [0, 0]
click at [215, 318] on div "18RT 4 20:15 16RT 4 19:15 28RT 2 19:45 80RR lock 2 27RT 5 19:15 7RT warning 5 1…" at bounding box center [339, 222] width 477 height 296
click at [294, 151] on div "2" at bounding box center [294, 152] width 5 height 7
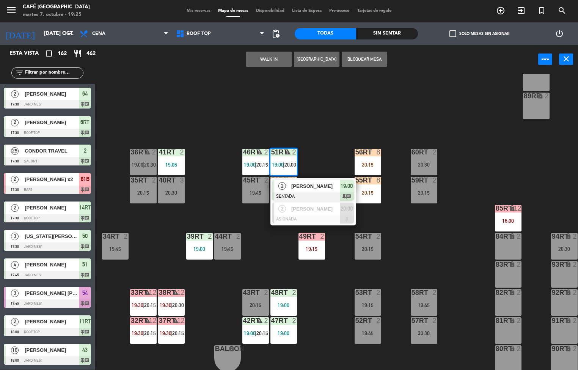
click at [427, 246] on div "18RT 4 20:15 16RT 4 19:15 28RT 2 19:45 80RR lock 2 27RT 5 19:15 7RT warning 5 1…" at bounding box center [339, 222] width 477 height 296
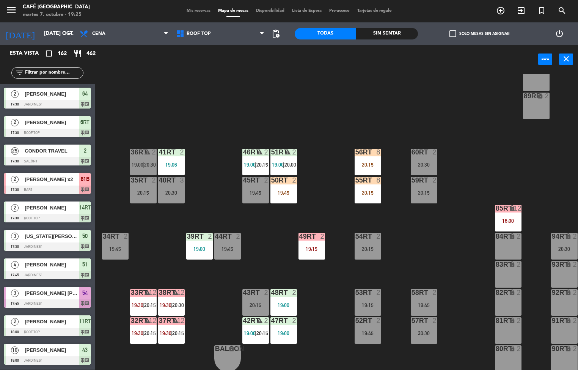
click at [393, 52] on div "power_input close" at bounding box center [316, 59] width 443 height 29
click at [400, 36] on div "Sin sentar" at bounding box center [386, 33] width 61 height 11
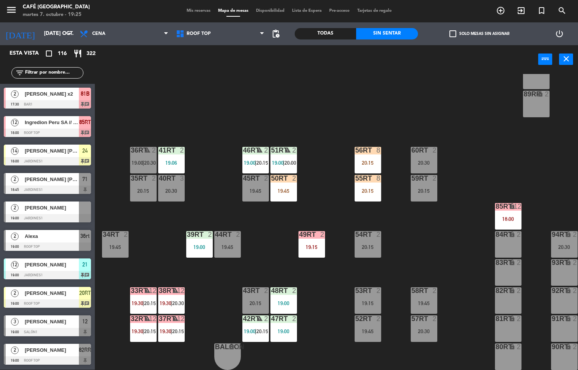
scroll to position [280, 0]
click at [190, 288] on div "12" at bounding box center [183, 290] width 13 height 7
click at [166, 296] on div "38rt warning 12 19:30 | 20:30" at bounding box center [171, 300] width 27 height 27
click at [166, 329] on span "19:30" at bounding box center [166, 331] width 12 height 6
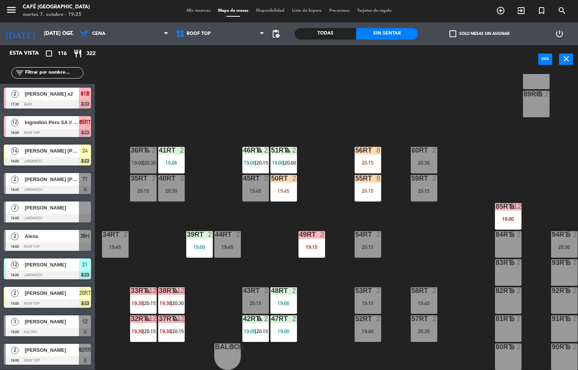
click at [178, 300] on span "20:30" at bounding box center [178, 303] width 12 height 6
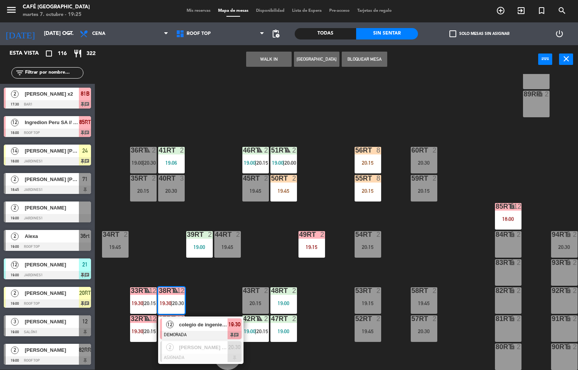
click at [334, 321] on div "18RT 4 20:15 16RT 4 19:15 28RT 2 19:45 80RR lock 2 27RT 5 19:15 7RT warning 5 1…" at bounding box center [339, 222] width 477 height 296
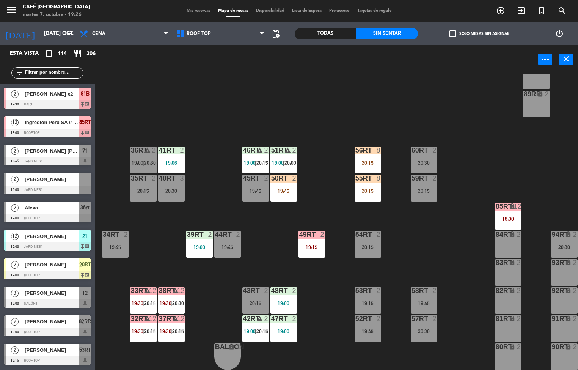
click at [209, 316] on div "18RT 4 20:15 16RT 4 19:15 28RT 2 19:45 80RR lock 2 27RT 5 19:15 7RT warning 5 1…" at bounding box center [339, 222] width 477 height 296
click at [355, 287] on div "53RT" at bounding box center [355, 290] width 0 height 7
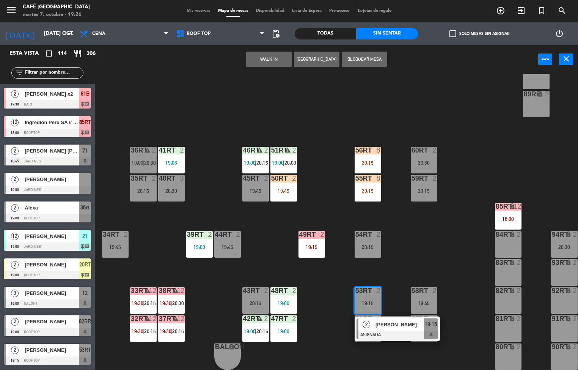
click at [168, 235] on div "18RT 4 20:15 16RT 4 19:15 28RT 2 19:45 80RR lock 2 27RT 5 19:15 7RT warning 5 1…" at bounding box center [339, 222] width 477 height 296
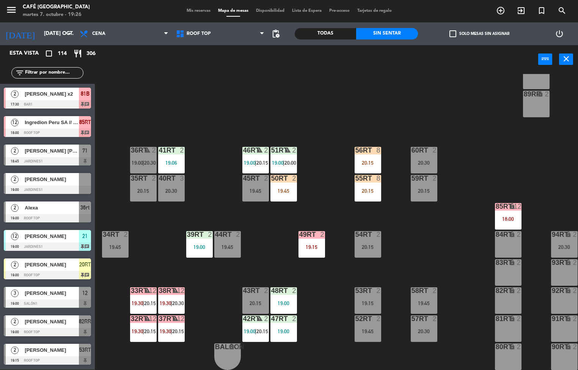
click at [316, 321] on div "18RT 4 20:15 16RT 4 19:15 28RT 2 19:45 80RR lock 2 27RT 5 19:15 7RT warning 5 1…" at bounding box center [339, 222] width 477 height 296
click at [430, 328] on div "20:30" at bounding box center [424, 330] width 27 height 5
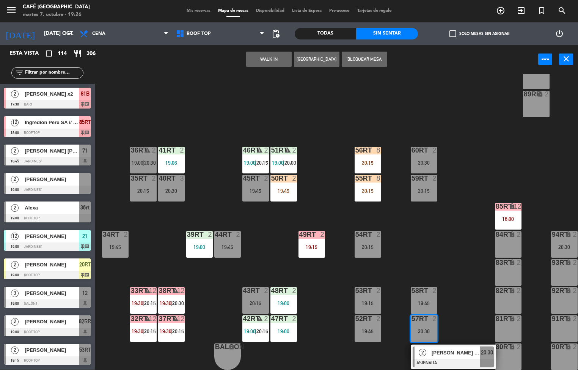
click at [363, 245] on div "20:15" at bounding box center [368, 246] width 27 height 5
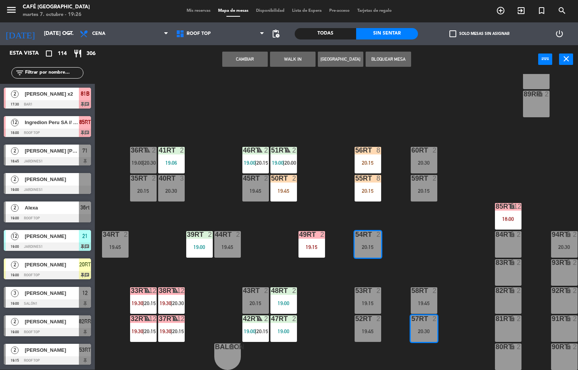
click at [247, 66] on button "Cambiar" at bounding box center [245, 59] width 46 height 15
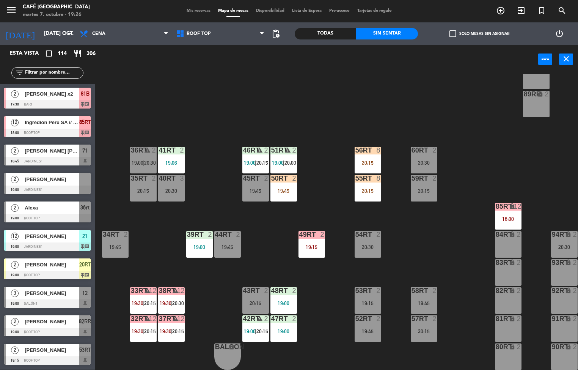
click at [407, 253] on div "18RT 4 20:15 16RT 4 19:15 28RT 2 19:45 80RR lock 2 27RT 5 19:15 7RT warning 5 1…" at bounding box center [339, 222] width 477 height 296
click at [362, 244] on div "20:30" at bounding box center [368, 246] width 27 height 5
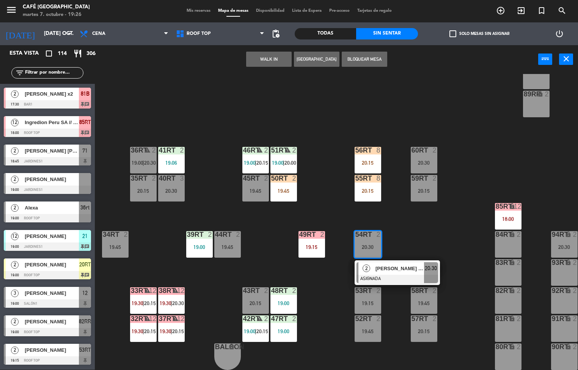
click at [250, 188] on div "19:45" at bounding box center [255, 190] width 27 height 5
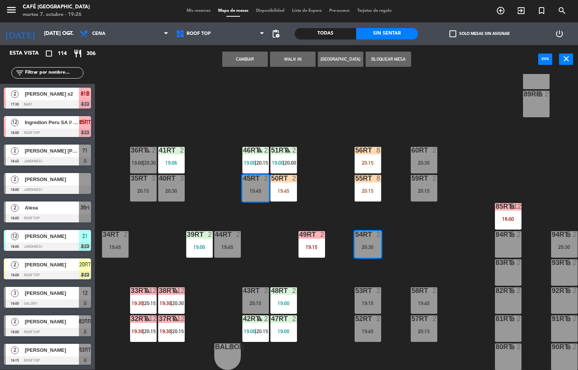
click at [256, 64] on button "Cambiar" at bounding box center [245, 59] width 46 height 15
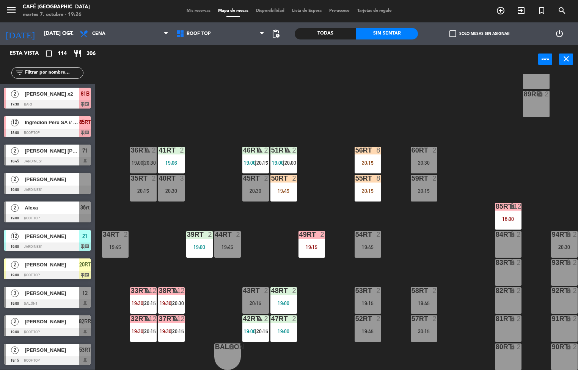
click at [197, 118] on div "18RT 4 20:15 16RT 4 19:15 28RT 2 19:45 80RR lock 2 27RT 5 19:15 7RT warning 5 1…" at bounding box center [339, 222] width 477 height 296
click at [324, 342] on div "18RT 4 20:15 16RT 4 19:15 28RT 2 19:45 80RR lock 2 27RT 5 19:15 7RT warning 5 1…" at bounding box center [339, 222] width 477 height 296
click at [264, 249] on div "18RT 4 20:15 16RT 4 19:15 28RT 2 19:45 80RR lock 2 27RT 5 19:15 7RT warning 5 1…" at bounding box center [339, 222] width 477 height 296
click at [216, 300] on div "18RT 4 20:15 16RT 4 19:15 28RT 2 19:45 80RR lock 2 27RT 5 19:15 7RT warning 5 1…" at bounding box center [339, 222] width 477 height 296
click at [204, 327] on div "18RT 4 20:15 16RT 4 19:15 28RT 2 19:45 80RR lock 2 27RT 5 19:15 7RT warning 5 1…" at bounding box center [339, 222] width 477 height 296
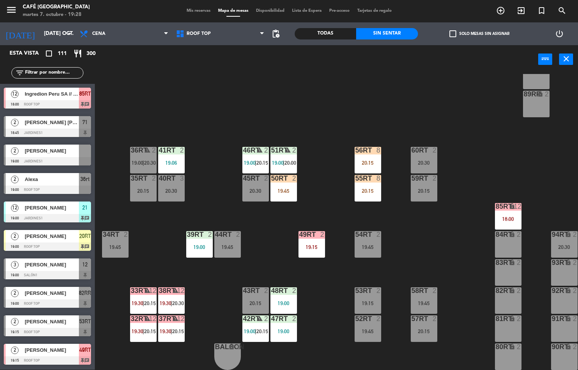
click at [189, 287] on div "12" at bounding box center [183, 290] width 13 height 7
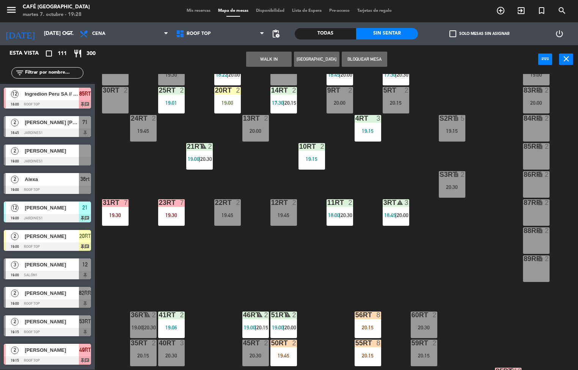
scroll to position [123, 0]
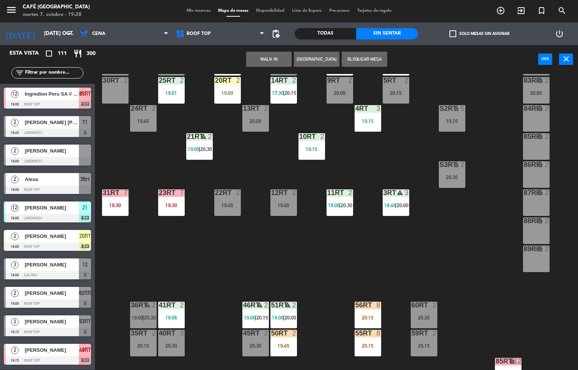
click at [211, 258] on div "18RT 4 20:15 16RT 4 19:15 28RT 2 19:45 80RR lock 2 19:33 27RT 5 19:15 7RT warni…" at bounding box center [339, 222] width 477 height 296
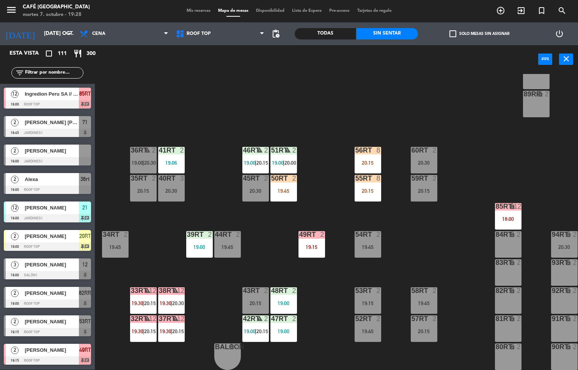
scroll to position [281, 5]
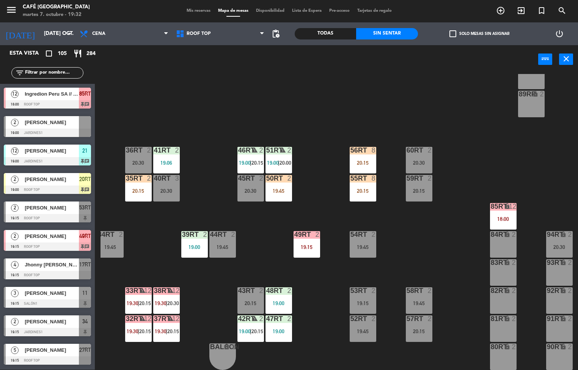
click at [322, 285] on div "18RT 4 20:15 16RT 4 19:15 28RT 2 19:45 80RR lock 2 19:35 27RT 5 19:15 7RT warni…" at bounding box center [339, 222] width 477 height 296
click at [329, 292] on div "18RT 4 20:15 16RT 4 19:15 28RT 2 19:45 80RR lock 2 19:35 27RT 5 19:15 7RT warni…" at bounding box center [339, 222] width 477 height 296
click at [251, 258] on div "18RT 4 20:15 16RT 4 19:15 28RT 2 19:45 80RR lock 2 19:35 27RT 5 19:15 7RT warni…" at bounding box center [339, 222] width 477 height 296
click at [317, 296] on div "18RT 4 20:15 16RT 4 19:15 28RT 2 19:45 80RR lock 2 19:35 27RT 5 19:15 7RT warni…" at bounding box center [339, 222] width 477 height 296
click at [280, 188] on div "19:45" at bounding box center [278, 190] width 27 height 5
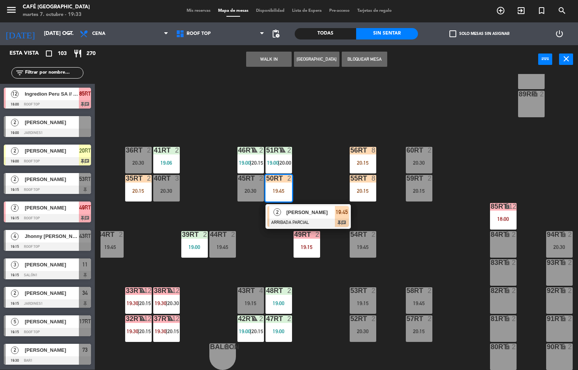
click at [328, 306] on div "18RT 2 20:15 16RT 4 19:15 28RT 2 19:45 80RR lock 2 19:35 27RT 2 19:45 7RT 3 20:…" at bounding box center [339, 222] width 477 height 296
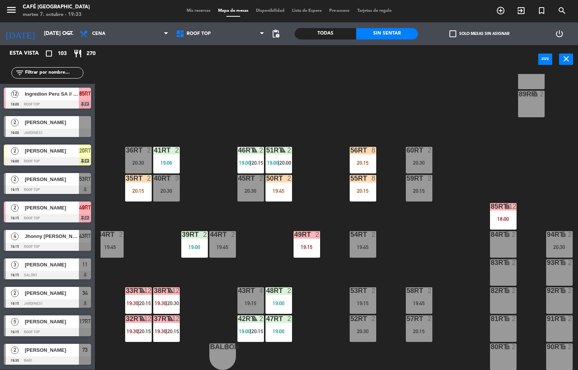
click at [411, 260] on div "18RT 2 20:15 16RT 4 19:15 28RT 2 19:45 80RR lock 2 19:35 27RT 2 19:45 7RT 3 20:…" at bounding box center [339, 222] width 477 height 296
click at [441, 253] on div "18RT 2 20:15 16RT 4 19:15 28RT 2 20:30 80RR lock 2 19:15 27RT 2 19:45 7RT 3 20:…" at bounding box center [339, 222] width 477 height 296
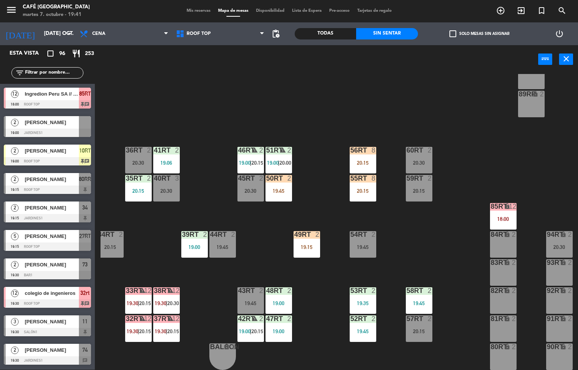
click at [424, 268] on div "18RT 2 20:15 16RT 4 19:15 28RT 2 20:30 80RR lock 2 19:15 27RT 5 19:15 7RT 3 20:…" at bounding box center [339, 222] width 477 height 296
click at [417, 300] on div "19:45" at bounding box center [419, 302] width 27 height 5
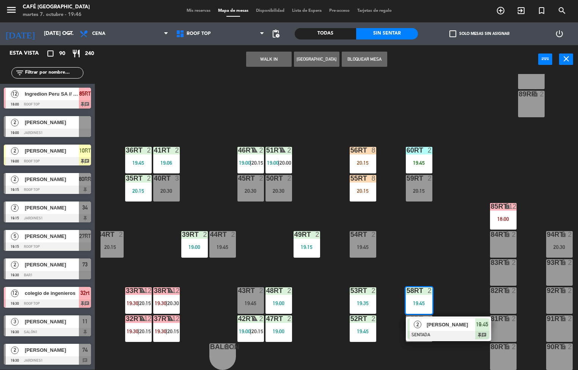
click at [323, 297] on div "18RT 2 20:15 16RT 4 19:15 28RT 2 19:45 80RR lock 2 19:15 27RT 5 19:15 7RT 3 20:…" at bounding box center [339, 222] width 477 height 296
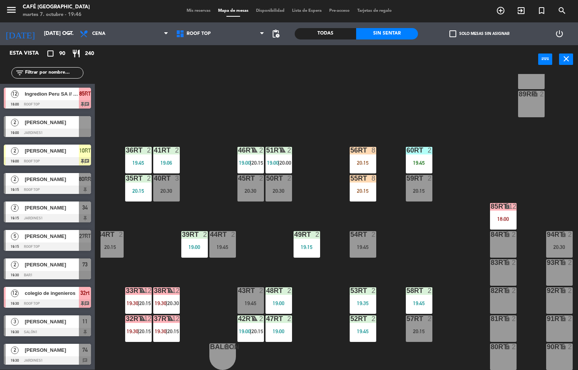
click at [222, 231] on div at bounding box center [222, 234] width 13 height 7
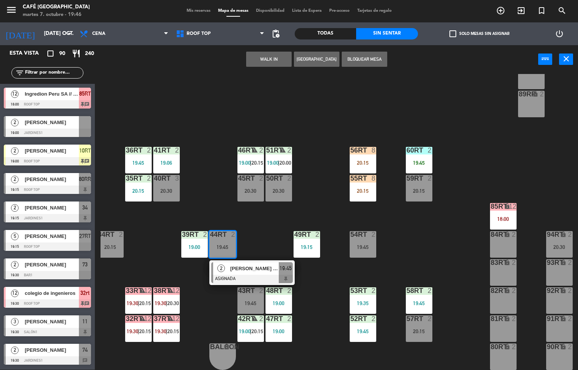
click at [412, 328] on div "20:15" at bounding box center [419, 330] width 27 height 5
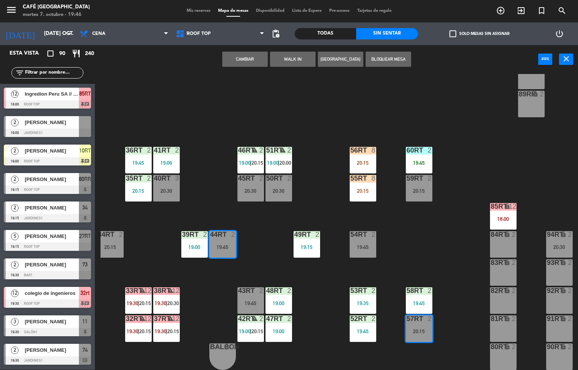
click at [249, 61] on button "Cambiar" at bounding box center [245, 59] width 46 height 15
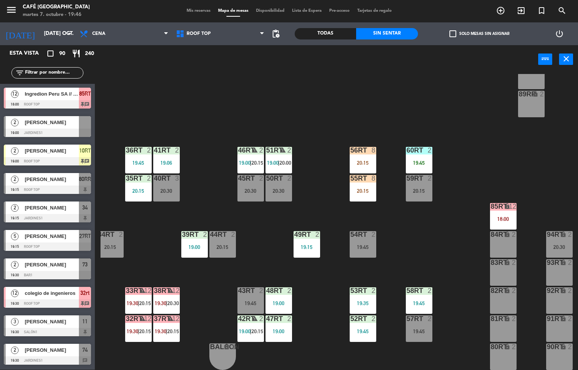
click at [428, 240] on div "18RT 2 20:15 16RT 4 19:15 28RT 2 19:45 80RR lock 2 19:15 27RT 5 19:15 7RT 3 20:…" at bounding box center [339, 222] width 477 height 296
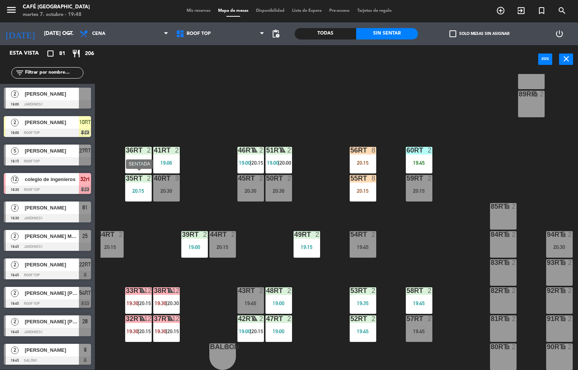
click at [424, 148] on div at bounding box center [419, 150] width 13 height 7
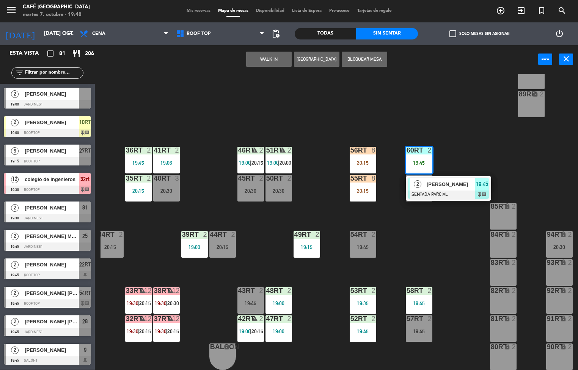
click at [429, 178] on div "[PERSON_NAME]" at bounding box center [450, 184] width 49 height 13
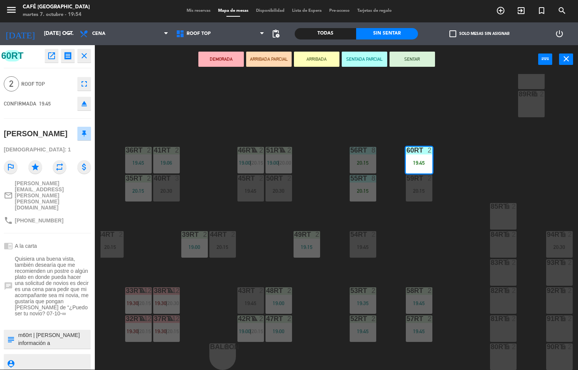
click at [328, 309] on div "18RT 2 20:15 16RT 4 19:15 28RT 2 20:30 80RR lock 2 27RT 5 19:15 7RT 2 20:00 S1R…" at bounding box center [339, 222] width 477 height 296
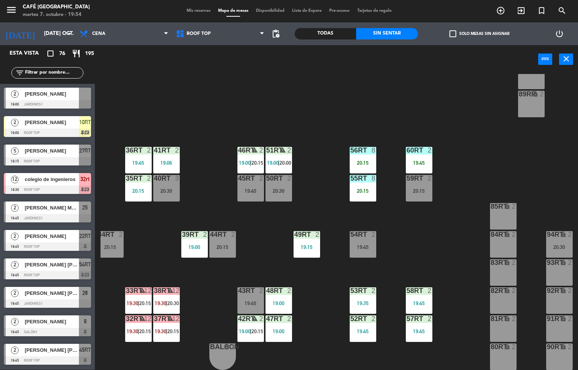
scroll to position [0, 0]
click at [181, 86] on div "18RT 2 20:15 16RT 4 19:15 28RT 2 20:30 80RR lock 2 27RT 5 19:15 7RT 2 20:00 S1R…" at bounding box center [339, 222] width 477 height 296
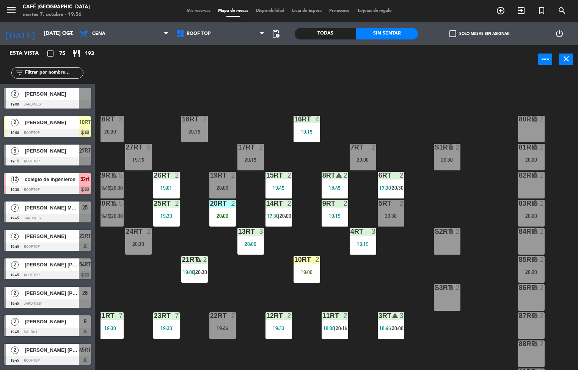
scroll to position [0, 0]
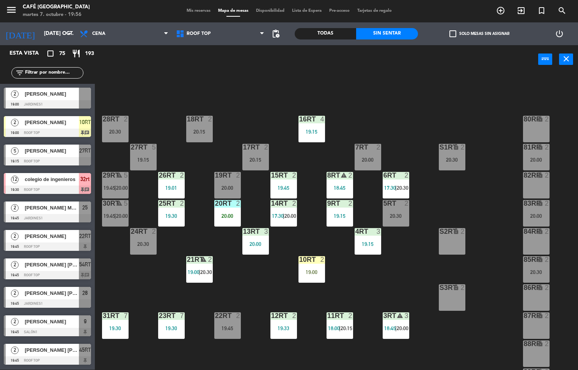
click at [399, 184] on div "6RT 2 17:30 | 20:30" at bounding box center [396, 185] width 27 height 27
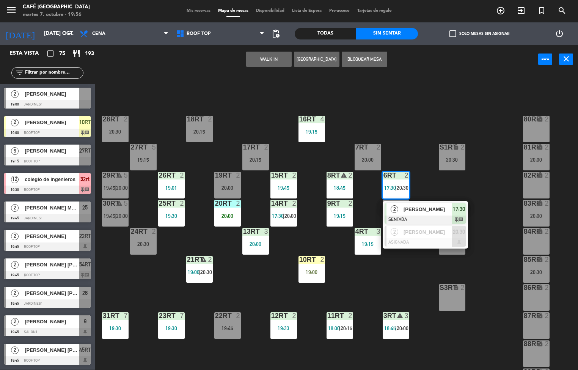
click at [412, 213] on span "[PERSON_NAME]" at bounding box center [428, 209] width 49 height 8
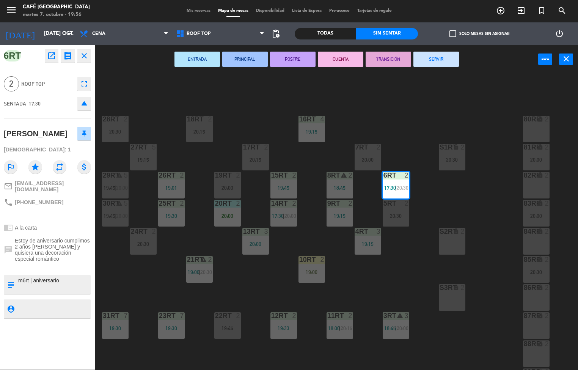
click at [377, 122] on div "18RT 2 20:15 16RT 4 19:15 28RT 2 20:30 80RR lock 2 27RT 5 19:15 7RT 2 20:00 S1R…" at bounding box center [339, 222] width 477 height 296
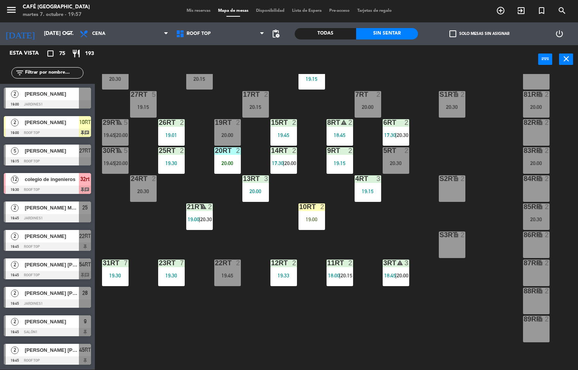
scroll to position [56, 0]
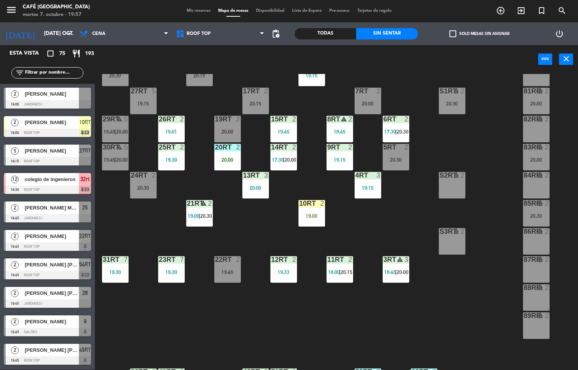
click at [395, 122] on div at bounding box center [395, 119] width 13 height 7
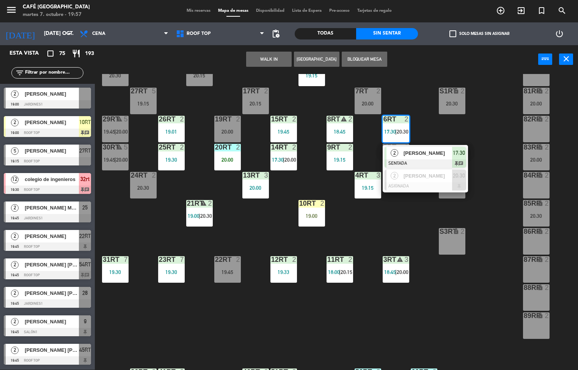
click at [365, 233] on div "18RT 2 20:15 16RT 4 19:15 28RT 2 20:30 80RR lock 2 27RT 5 19:15 7RT 2 20:00 S1R…" at bounding box center [339, 222] width 477 height 296
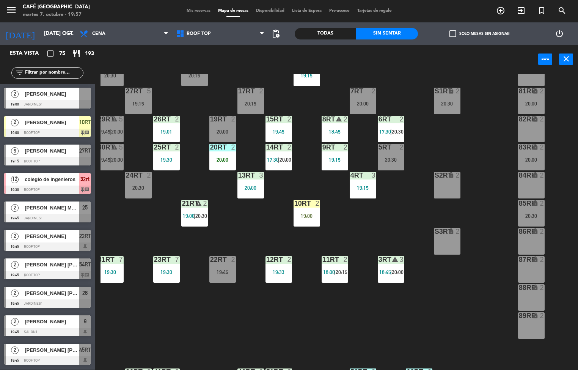
scroll to position [2, 5]
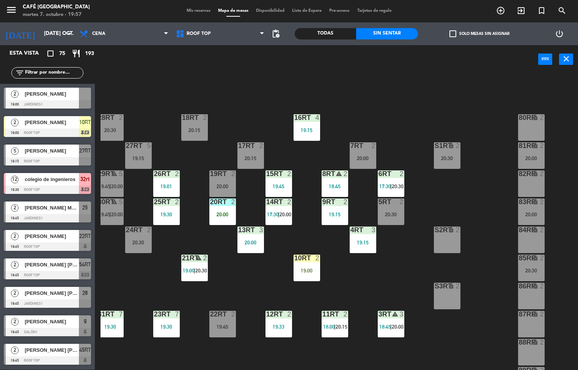
click at [228, 327] on div "19:45" at bounding box center [222, 326] width 27 height 5
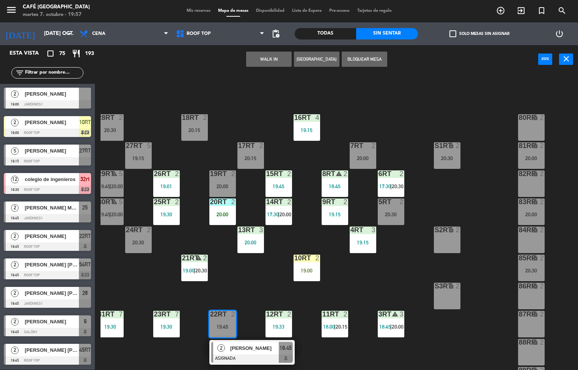
click at [255, 279] on div "18RT 2 20:15 16RT 4 19:15 28RT 2 20:30 80RR lock 2 27RT 5 19:15 7RT 2 20:00 S1R…" at bounding box center [339, 222] width 477 height 296
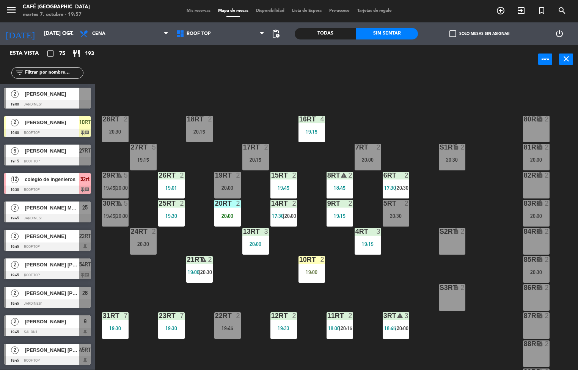
scroll to position [2, 0]
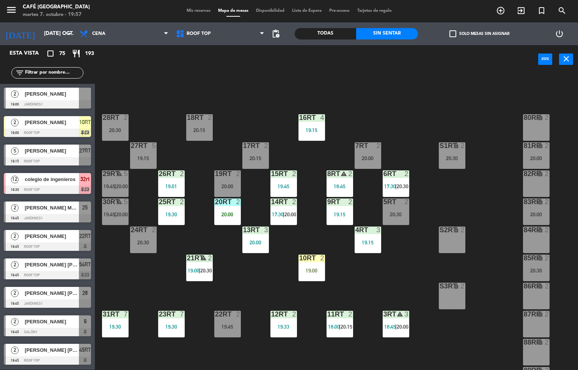
click at [148, 155] on div "19:15" at bounding box center [143, 157] width 27 height 5
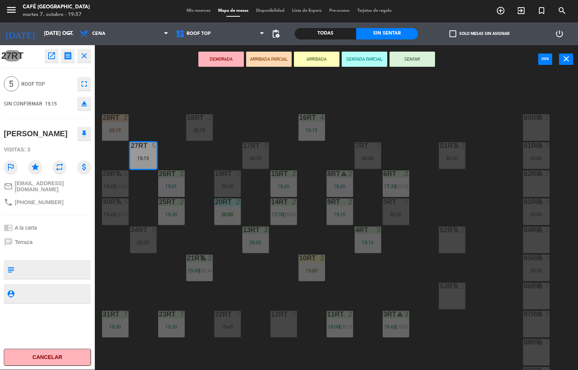
click at [262, 119] on div "18RT 2 20:15 16RT 4 19:15 28RT 2 20:15 80RR lock 2 27RT 5 19:15 7RT 2 20:00 S1R…" at bounding box center [339, 222] width 477 height 296
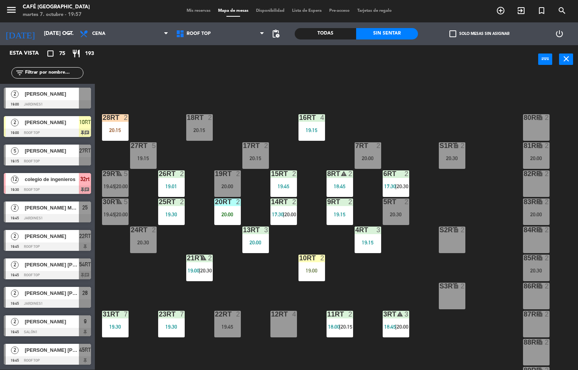
click at [155, 173] on div "26RT" at bounding box center [158, 173] width 13 height 7
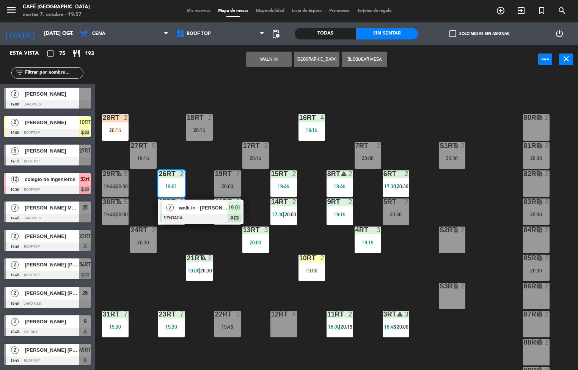
click at [160, 145] on div "5" at bounding box center [155, 145] width 13 height 7
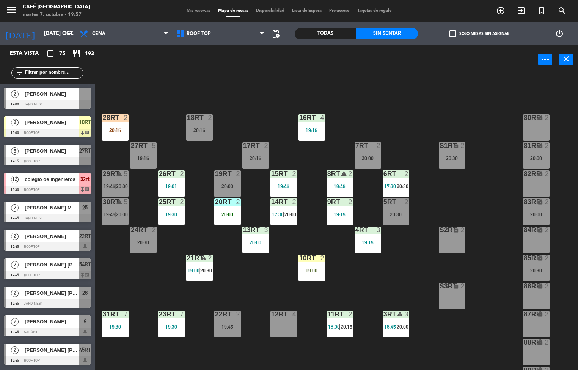
click at [162, 115] on div "18RT 2 20:15 16RT 4 19:15 28RT 2 20:15 80RR lock 2 27RT 5 19:15 7RT 2 20:00 S1R…" at bounding box center [339, 222] width 477 height 296
click at [148, 157] on div "19:15" at bounding box center [143, 157] width 27 height 5
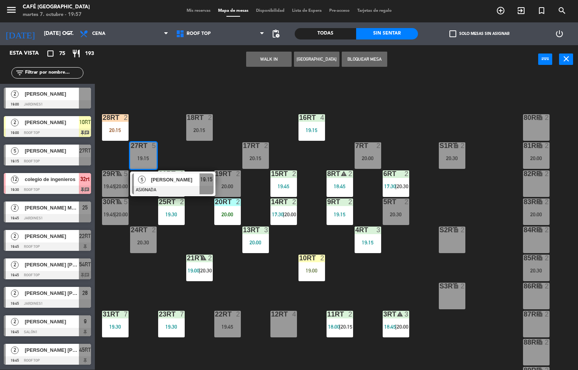
click at [167, 99] on div "18RT 2 20:15 16RT 4 19:15 28RT 2 20:15 80RR lock 2 27RT 5 19:15 5 Yanina Moran …" at bounding box center [339, 222] width 477 height 296
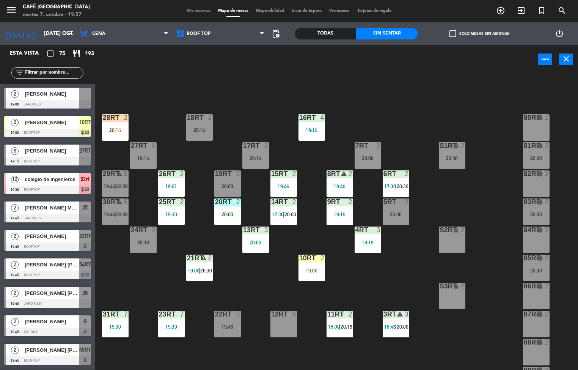
click at [115, 185] on span "|" at bounding box center [116, 186] width 2 height 6
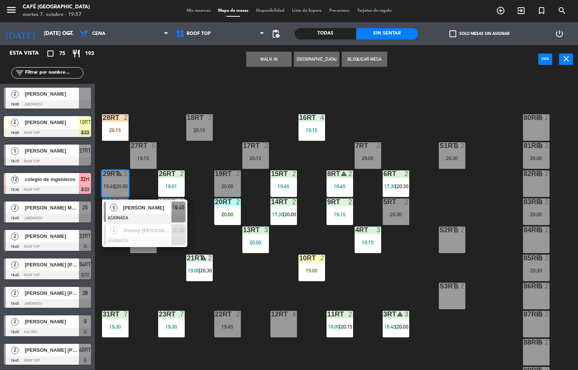
click at [160, 112] on div "18RT 2 20:15 16RT 4 19:15 28RT 2 20:15 80RR lock 2 27RT 5 19:15 7RT 2 20:00 S1R…" at bounding box center [339, 222] width 477 height 296
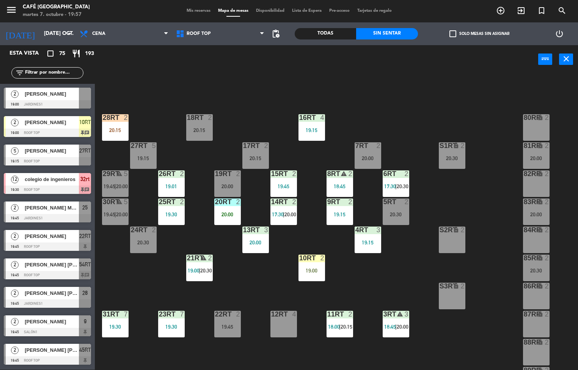
click at [148, 157] on div "19:15" at bounding box center [143, 157] width 27 height 5
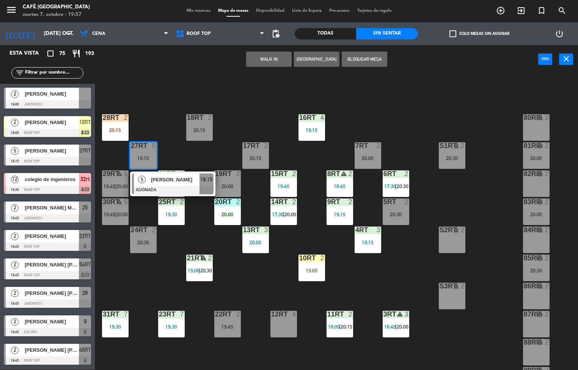
click at [150, 186] on div at bounding box center [173, 190] width 82 height 8
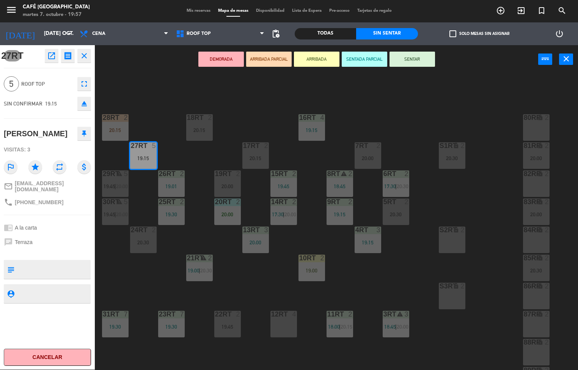
click at [537, 243] on div "84RR lock 2" at bounding box center [536, 239] width 27 height 27
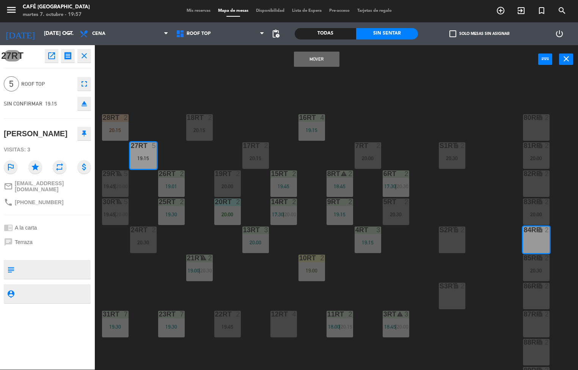
click at [321, 61] on button "Mover" at bounding box center [317, 59] width 46 height 15
click at [115, 214] on span "|" at bounding box center [116, 214] width 2 height 6
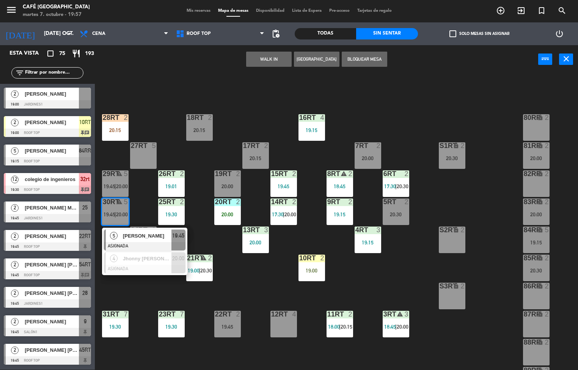
click at [135, 238] on span "[PERSON_NAME]" at bounding box center [147, 236] width 49 height 8
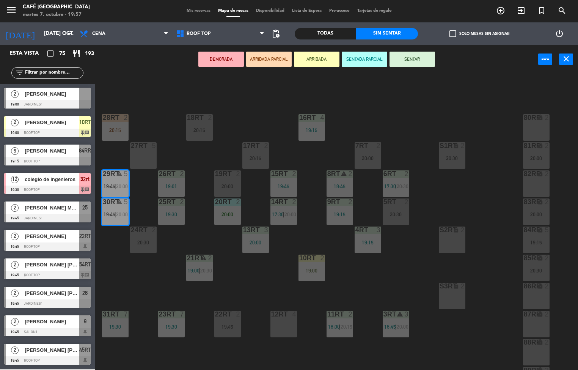
click at [150, 152] on div "27RT 5" at bounding box center [143, 155] width 27 height 27
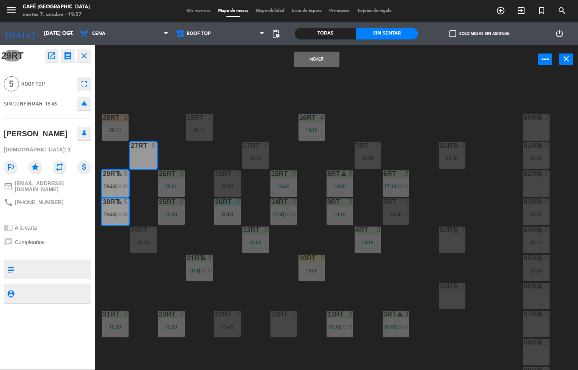
click at [316, 58] on button "Mover" at bounding box center [317, 59] width 46 height 15
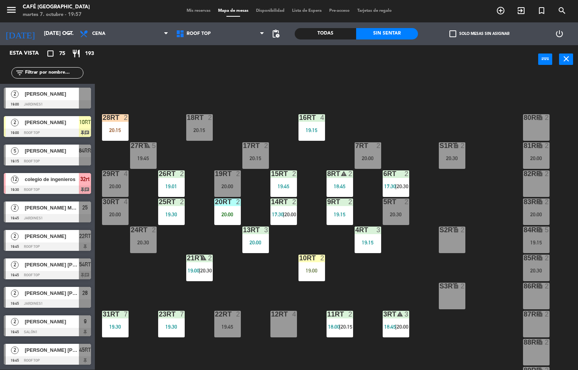
scroll to position [0, 0]
click at [540, 256] on icon "lock" at bounding box center [540, 257] width 6 height 6
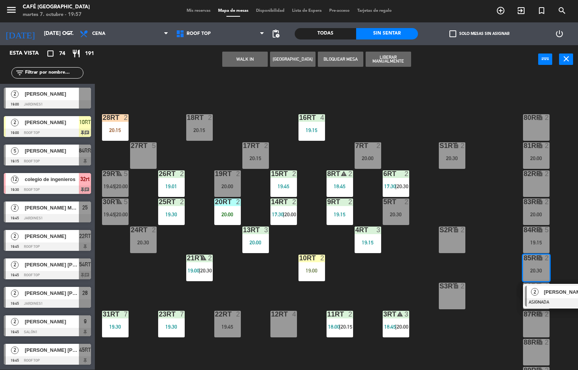
click at [470, 286] on div "2" at bounding box center [464, 286] width 13 height 7
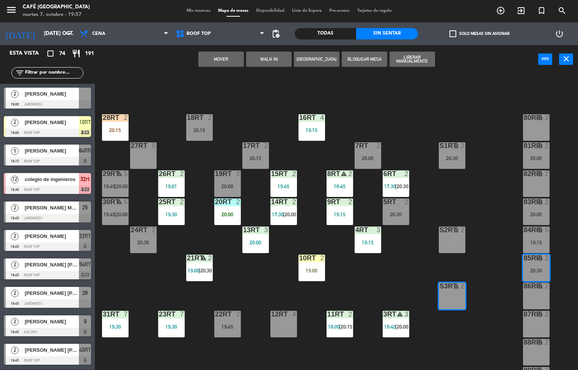
click at [493, 220] on div "18RT 2 20:15 16RT 4 19:15 28RT 2 20:15 80RR lock 2 27RT 5 7RT 2 20:00 S1RT lock…" at bounding box center [339, 222] width 477 height 296
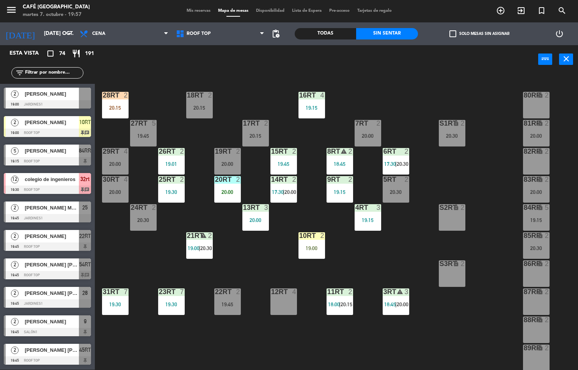
scroll to position [25, 0]
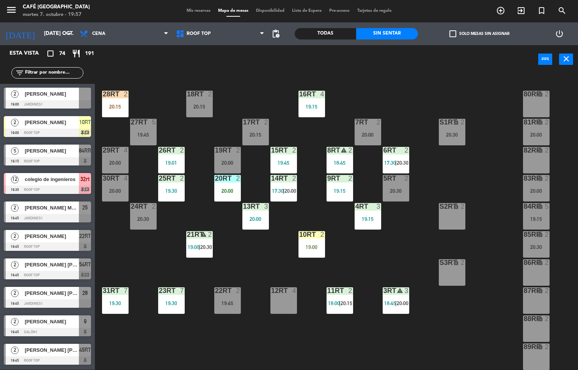
click at [181, 177] on div "2" at bounding box center [182, 178] width 5 height 7
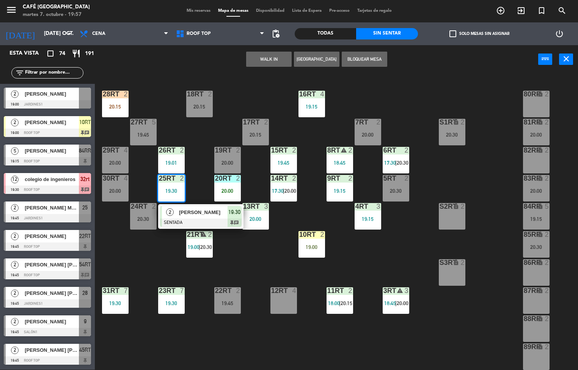
click at [198, 215] on span "[PERSON_NAME]" at bounding box center [203, 212] width 49 height 8
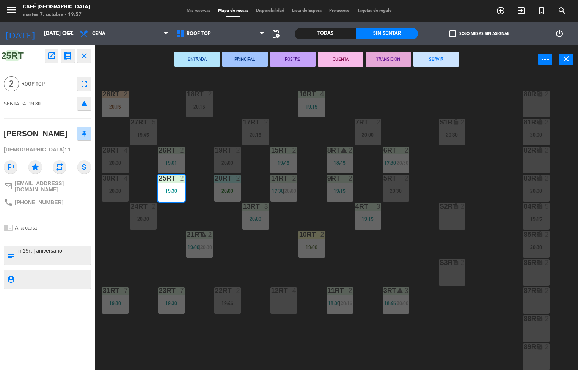
click at [261, 262] on div "18RT 2 20:15 16RT 4 19:15 28RT 2 20:15 80RR lock 2 27RT 5 19:45 7RT 2 20:00 S1R…" at bounding box center [339, 222] width 477 height 296
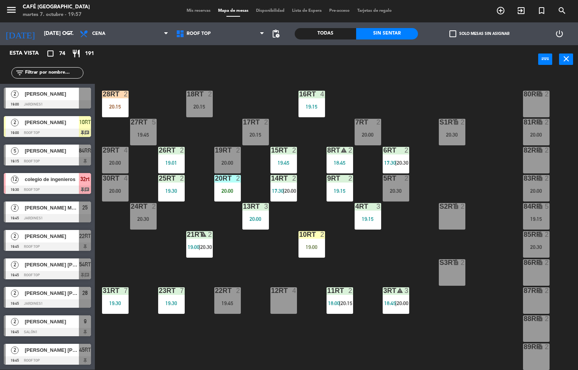
scroll to position [281, 0]
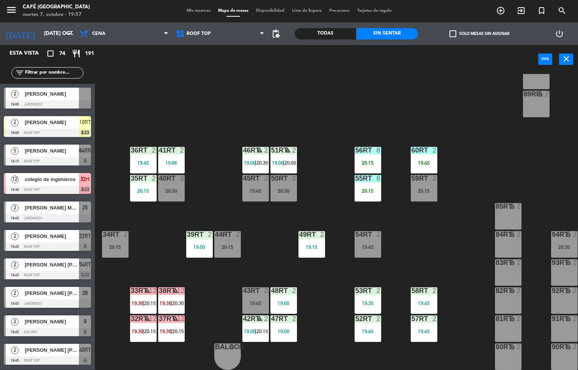
click at [196, 244] on div "19:00" at bounding box center [199, 246] width 27 height 5
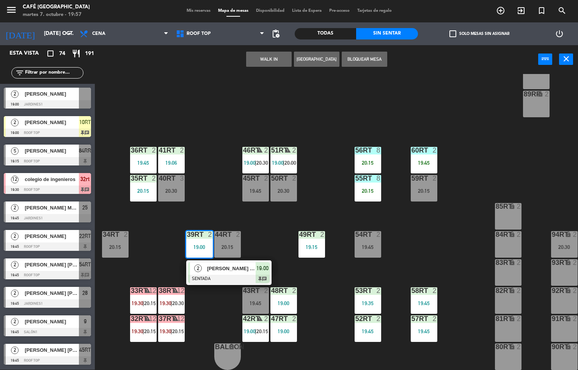
click at [254, 275] on div at bounding box center [229, 279] width 82 height 8
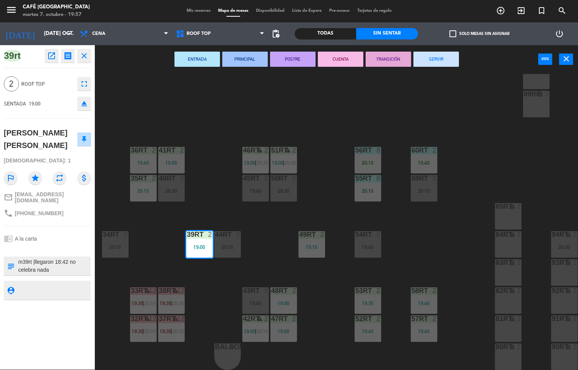
click at [443, 66] on button "SERVIR" at bounding box center [436, 59] width 46 height 15
click at [449, 105] on div "18RT 2 20:15 16RT 4 19:15 28RT 2 20:15 80RR lock 2 27RT 5 19:45 7RT 2 20:00 S1R…" at bounding box center [339, 222] width 477 height 296
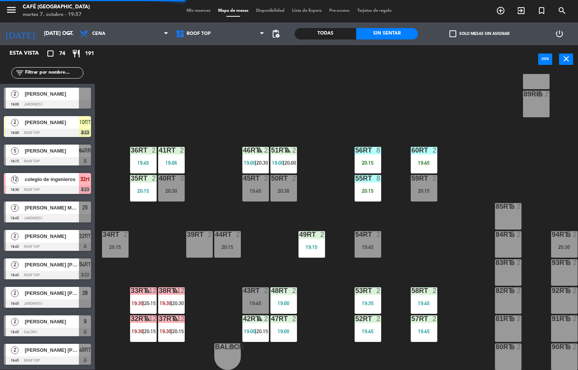
click at [249, 330] on span "19:00" at bounding box center [250, 331] width 12 height 6
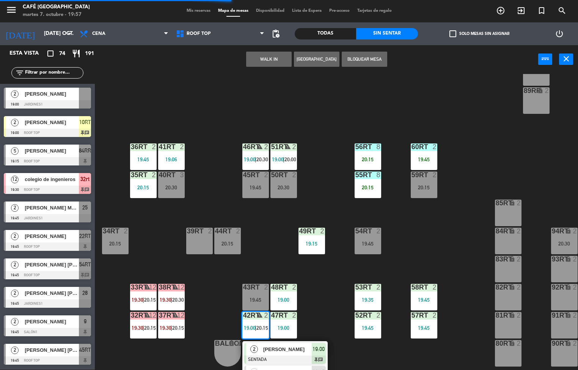
click at [278, 347] on span "[PERSON_NAME]" at bounding box center [287, 349] width 49 height 8
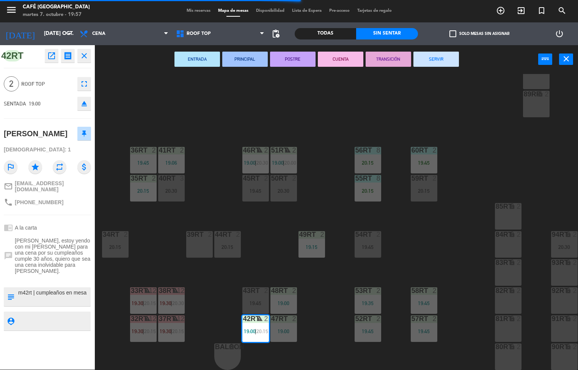
click at [443, 62] on button "SERVIR" at bounding box center [436, 59] width 46 height 15
click at [479, 124] on div "18RT 2 20:15 16RT 4 19:15 28RT 2 20:15 80RR lock 2 27RT 5 19:45 7RT 2 20:00 S1R…" at bounding box center [339, 222] width 477 height 296
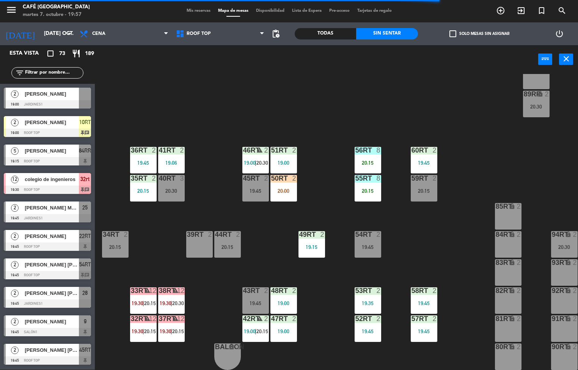
click at [265, 247] on div "18RT 2 20:15 16RT 4 19:15 28RT 2 20:15 80RR lock 2 27RT 5 19:45 7RT 2 20:00 S1R…" at bounding box center [339, 222] width 477 height 296
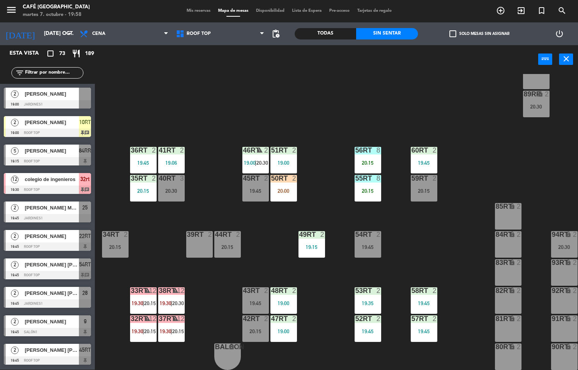
click at [200, 190] on div "18RT 2 20:15 16RT 4 19:15 28RT 2 20:15 80RR lock 2 27RT 5 19:45 7RT 2 20:00 S1R…" at bounding box center [339, 222] width 477 height 296
click at [283, 181] on div "50RT 2 20:00" at bounding box center [283, 188] width 27 height 27
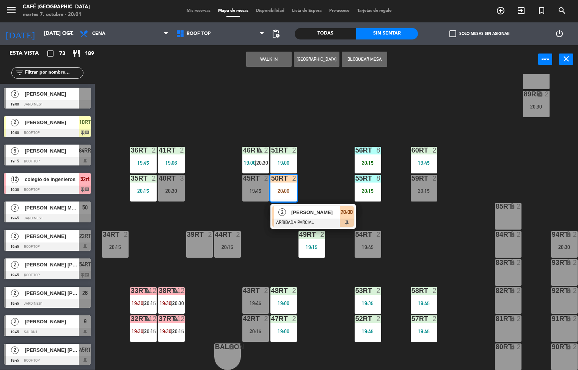
click at [312, 209] on span "[PERSON_NAME]" at bounding box center [315, 212] width 49 height 8
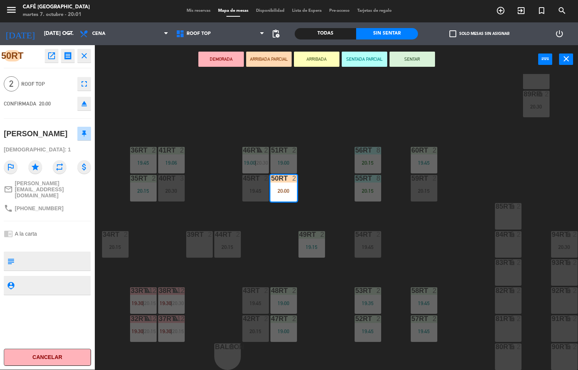
click at [52, 55] on icon "open_in_new" at bounding box center [51, 55] width 9 height 9
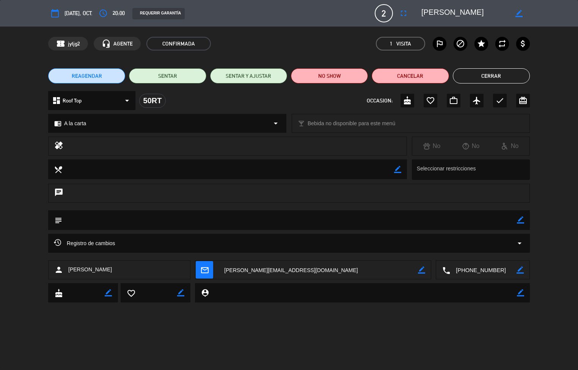
click at [492, 75] on button "Cerrar" at bounding box center [491, 75] width 77 height 15
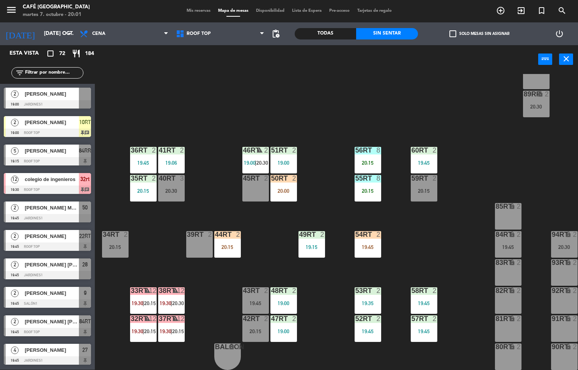
scroll to position [606, 0]
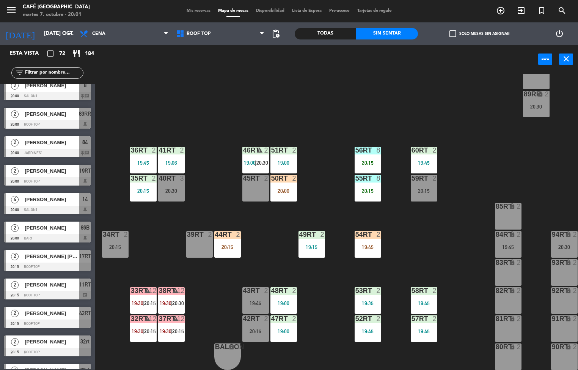
click at [316, 239] on div "49RT 2 19:15" at bounding box center [311, 244] width 27 height 27
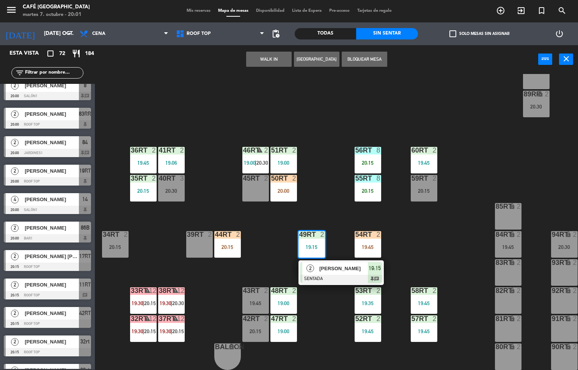
click at [338, 265] on span "[PERSON_NAME]" at bounding box center [343, 268] width 49 height 8
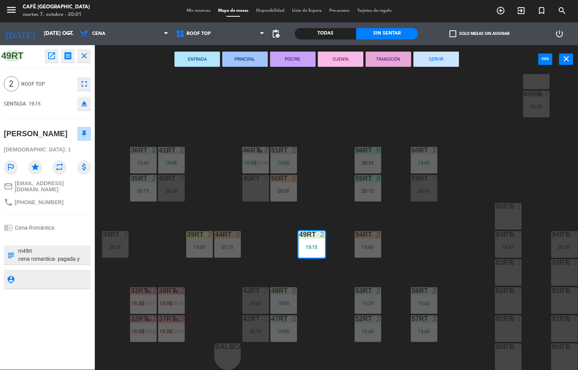
click at [50, 59] on icon "open_in_new" at bounding box center [51, 55] width 9 height 9
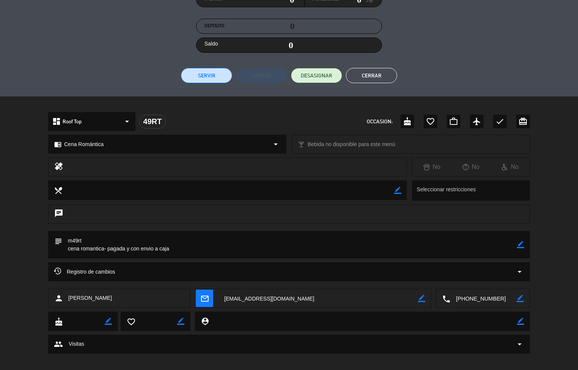
scroll to position [134, 0]
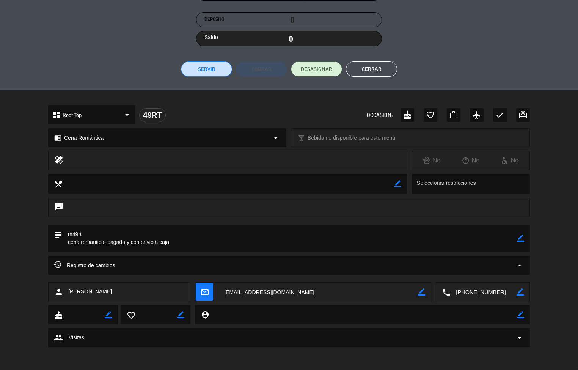
click at [374, 70] on button "Cerrar" at bounding box center [371, 68] width 51 height 15
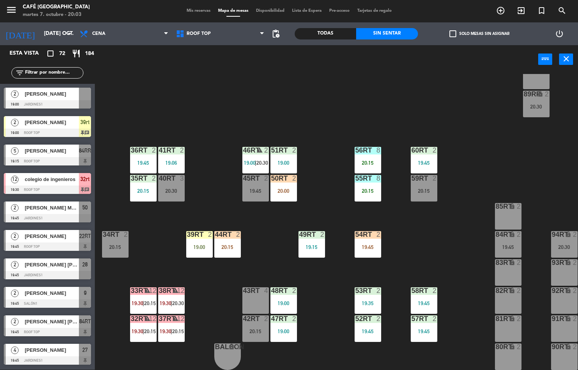
click at [328, 281] on div "18RT 2 20:15 16RT 4 19:15 28RT 2 20:15 80RR lock 2 20:30 27RT 5 19:45 7RT 2 20:…" at bounding box center [339, 222] width 477 height 296
click at [360, 244] on div "19:45" at bounding box center [368, 246] width 27 height 5
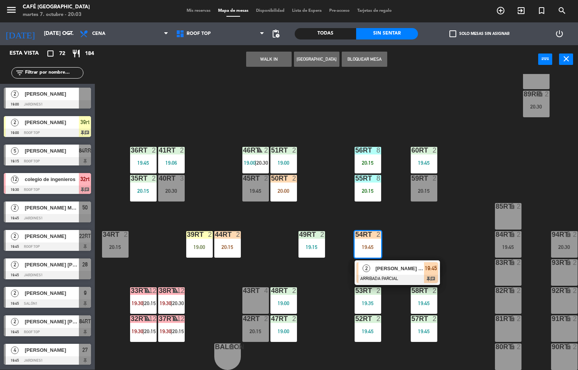
click at [393, 265] on span "[PERSON_NAME]" at bounding box center [399, 268] width 49 height 8
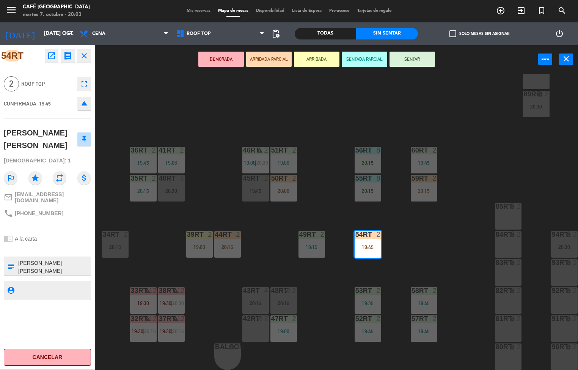
scroll to position [0, 0]
click at [315, 305] on div "18RT 4 20:00 16RT 4 19:15 28RT 2 20:00 80RR lock 2 20:30 27RT 5 19:45 7RT 3 20:…" at bounding box center [339, 222] width 477 height 296
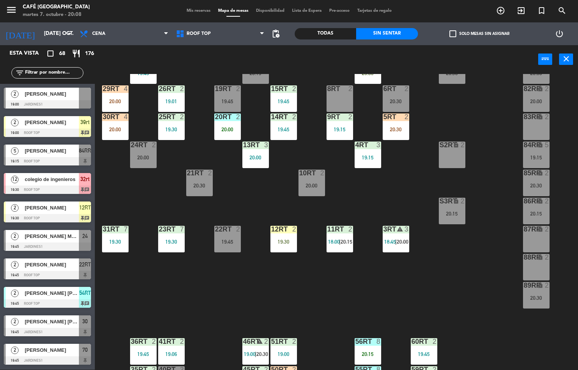
scroll to position [19, 0]
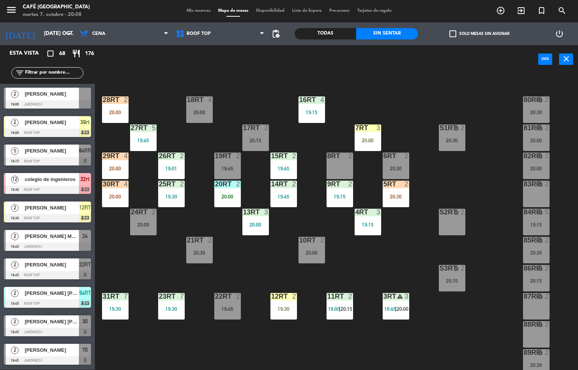
click at [216, 164] on div "19RT 2 19:45" at bounding box center [227, 165] width 27 height 27
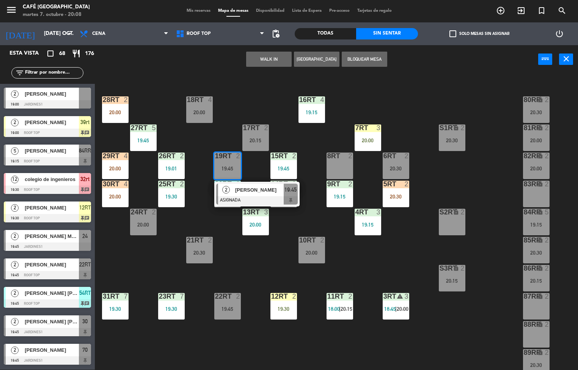
click at [258, 203] on div at bounding box center [257, 200] width 82 height 8
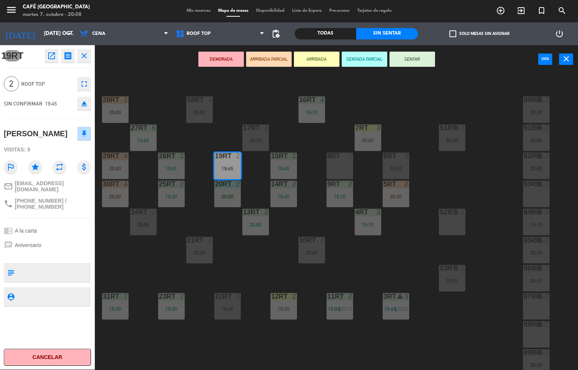
click at [541, 191] on div "83RR lock 2" at bounding box center [536, 194] width 27 height 27
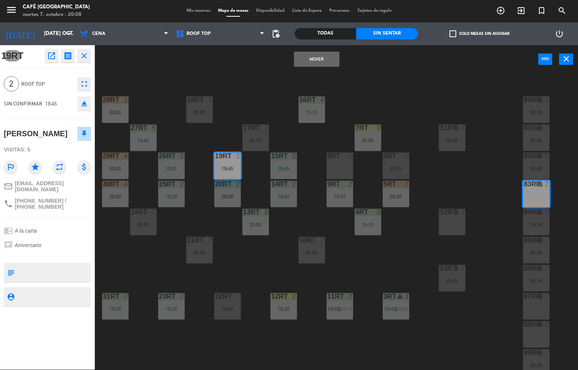
click at [329, 61] on button "Mover" at bounding box center [317, 59] width 46 height 15
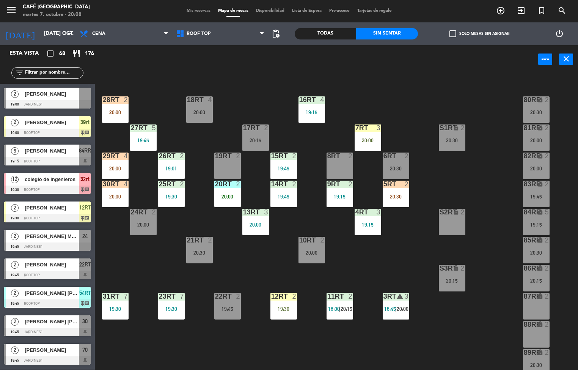
scroll to position [108, 0]
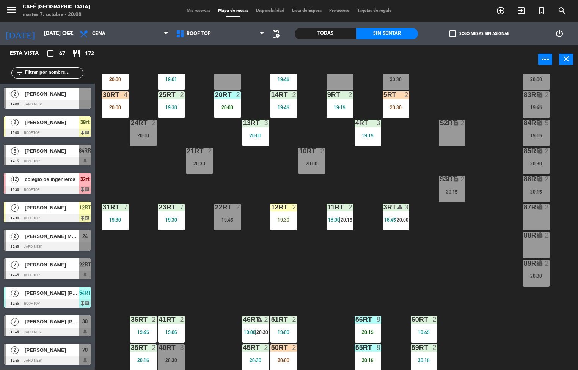
click at [227, 212] on div "18RT 4 20:00 16RT 4 19:15 28RT 2 20:00 80RR lock 2 20:30 27RT 5 19:45 7RT 3 20:…" at bounding box center [339, 222] width 477 height 296
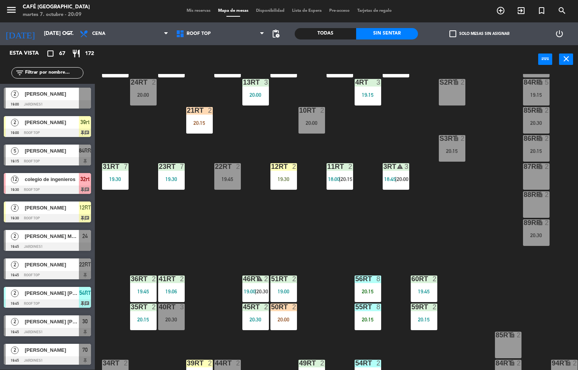
click at [233, 181] on div "19:45" at bounding box center [227, 178] width 27 height 5
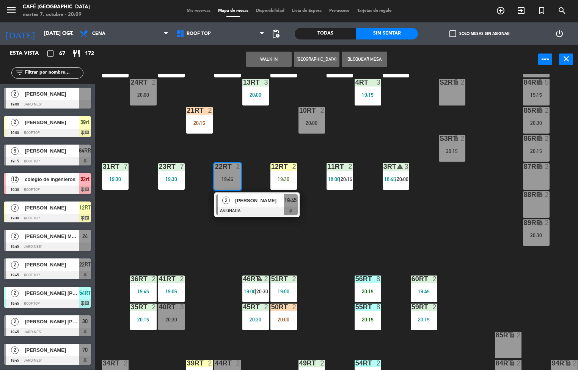
click at [266, 207] on div at bounding box center [257, 211] width 82 height 8
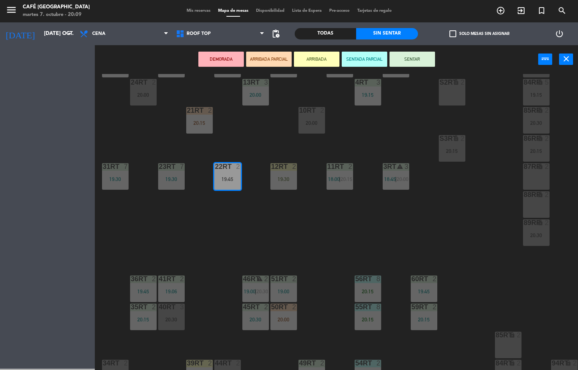
click at [543, 166] on div "2" at bounding box center [548, 166] width 13 height 7
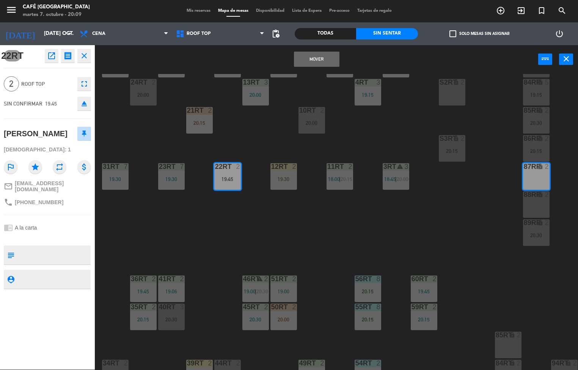
click at [330, 58] on button "Mover" at bounding box center [317, 59] width 46 height 15
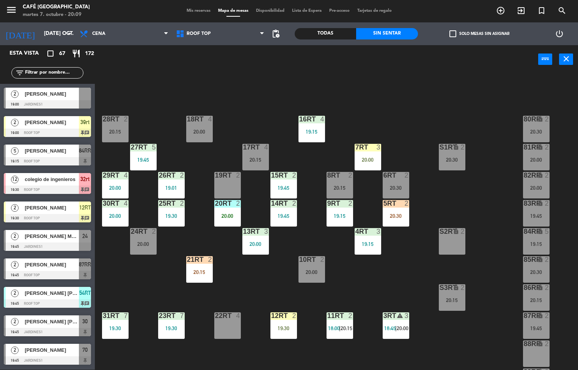
scroll to position [1, 0]
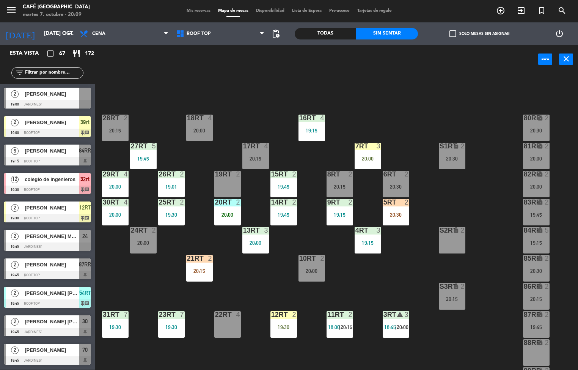
click at [540, 156] on div "20:00" at bounding box center [536, 158] width 27 height 5
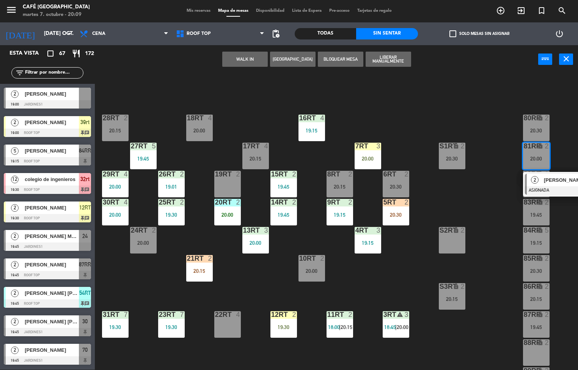
click at [224, 182] on div "19RT 2" at bounding box center [227, 184] width 27 height 27
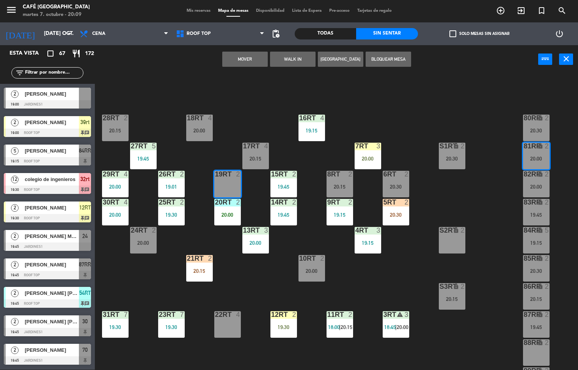
click at [250, 57] on button "Mover" at bounding box center [245, 59] width 46 height 15
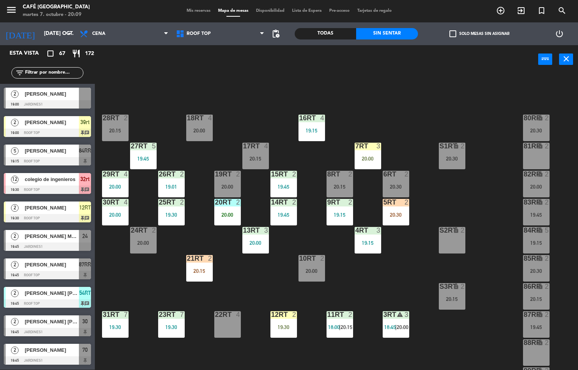
click at [537, 181] on div "82RR lock 2 20:00" at bounding box center [536, 184] width 27 height 27
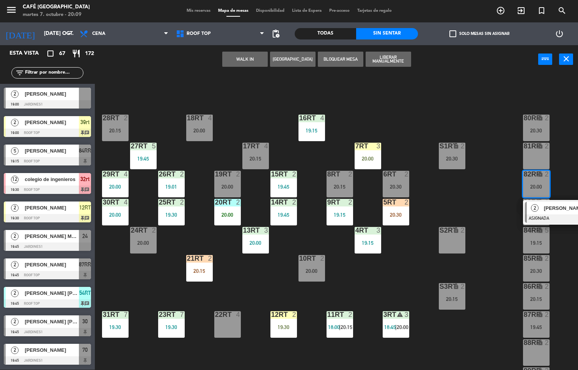
click at [230, 322] on div "22RT 4" at bounding box center [227, 324] width 27 height 27
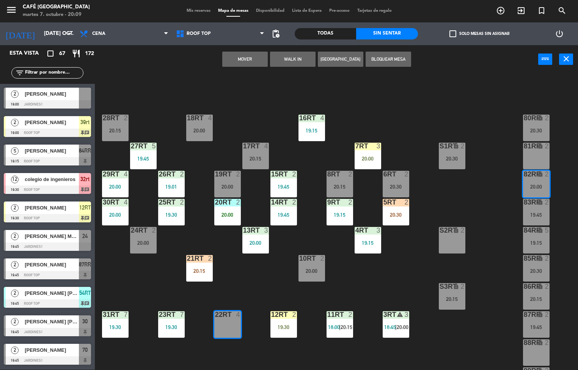
click at [250, 63] on button "Mover" at bounding box center [245, 59] width 46 height 15
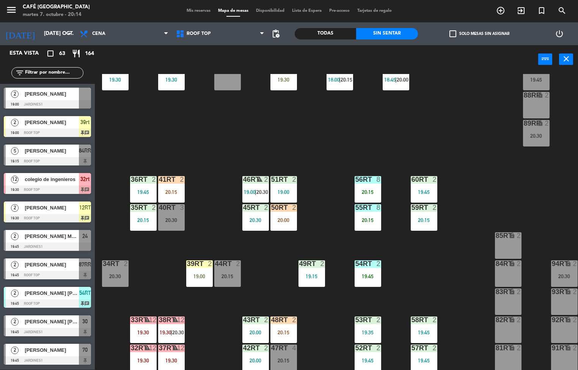
scroll to position [281, 0]
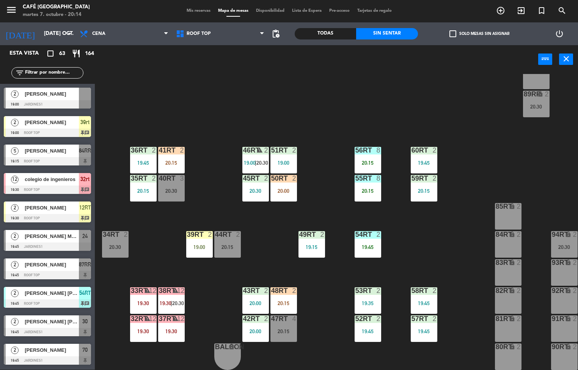
click at [328, 309] on div "18RT 4 20:00 16RT 4 19:15 28RT 2 20:15 80RR lock 2 20:30 27RT 5 19:45 7RT 3 20:…" at bounding box center [339, 222] width 477 height 296
click at [316, 344] on div "18RT 4 20:00 16RT 4 19:15 28RT 2 20:15 80RR lock 2 20:30 27RT 5 19:45 7RT 3 20:…" at bounding box center [339, 222] width 477 height 296
click at [333, 312] on div "18RT 4 20:00 16RT 4 19:15 28RT 2 20:15 80RR lock 2 20:30 27RT 5 19:45 7RT 3 20:…" at bounding box center [339, 222] width 477 height 296
click at [329, 291] on div "18RT 4 20:00 16RT 4 19:15 28RT 2 20:15 80RR lock 2 20:30 27RT 5 19:45 7RT 3 20:…" at bounding box center [339, 222] width 477 height 296
click at [189, 251] on div "39rt 2 19:00" at bounding box center [199, 244] width 27 height 27
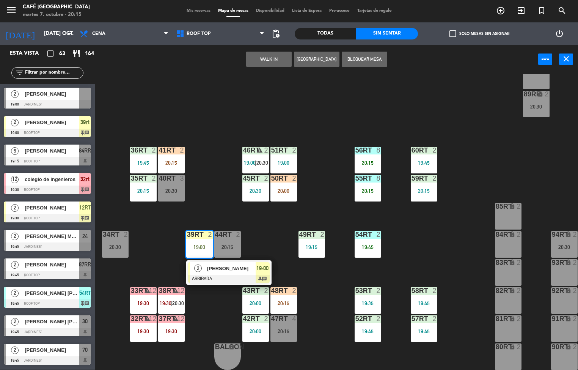
click at [230, 267] on span "[PERSON_NAME]" at bounding box center [231, 268] width 49 height 8
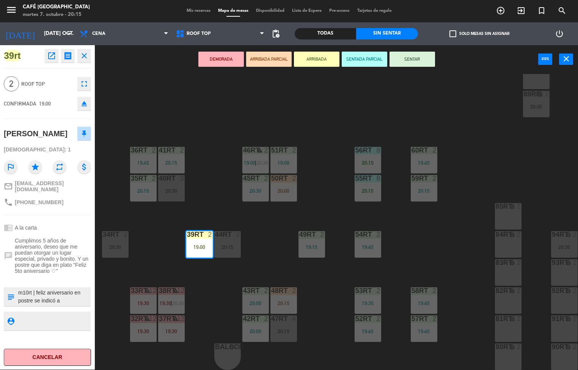
click at [327, 314] on div "18RT 4 20:00 16RT 4 19:15 28RT 2 20:15 80RR lock 2 20:30 27RT 5 19:45 7RT 3 20:…" at bounding box center [339, 222] width 477 height 296
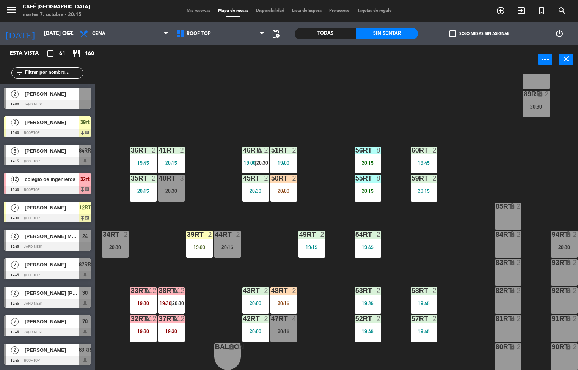
click at [270, 295] on div "48RT 2 20:15" at bounding box center [283, 300] width 27 height 27
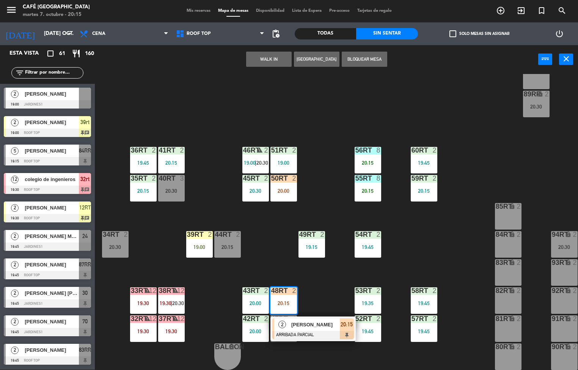
click at [305, 331] on div at bounding box center [313, 335] width 82 height 8
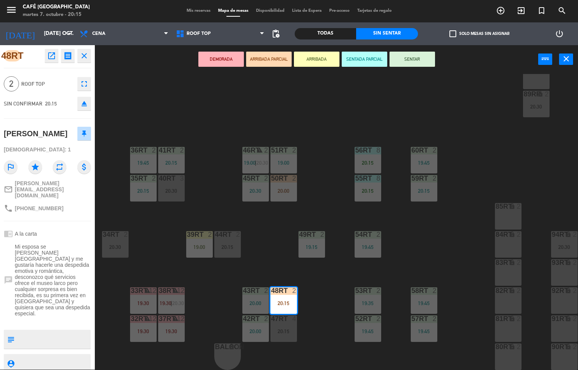
click at [329, 359] on div "18RT 4 20:00 16RT 4 19:15 28RT 2 20:15 80RR lock 2 20:30 27RT 5 19:45 7RT 3 20:…" at bounding box center [339, 222] width 477 height 296
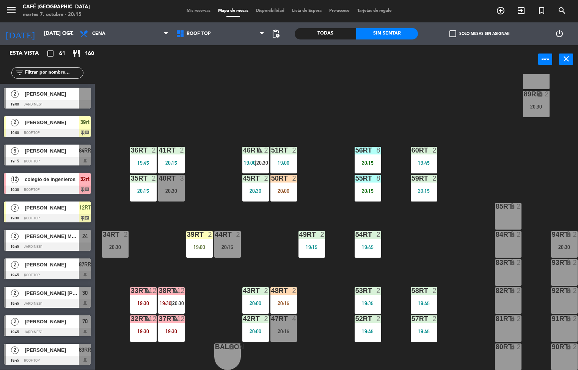
scroll to position [496, 0]
